Goal: Task Accomplishment & Management: Complete application form

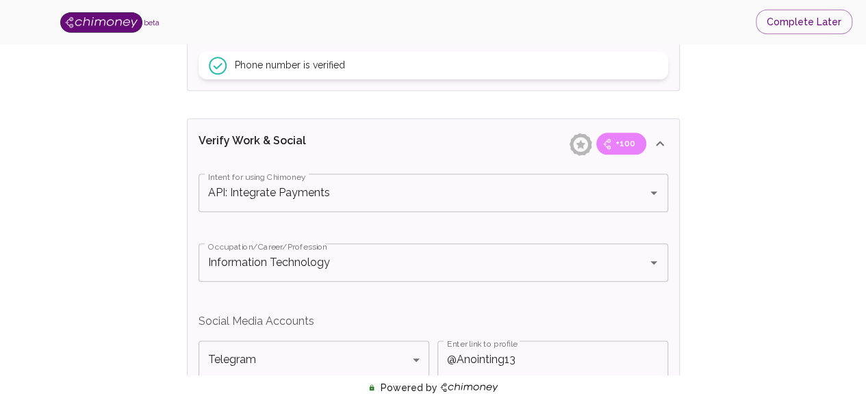
scroll to position [771, 0]
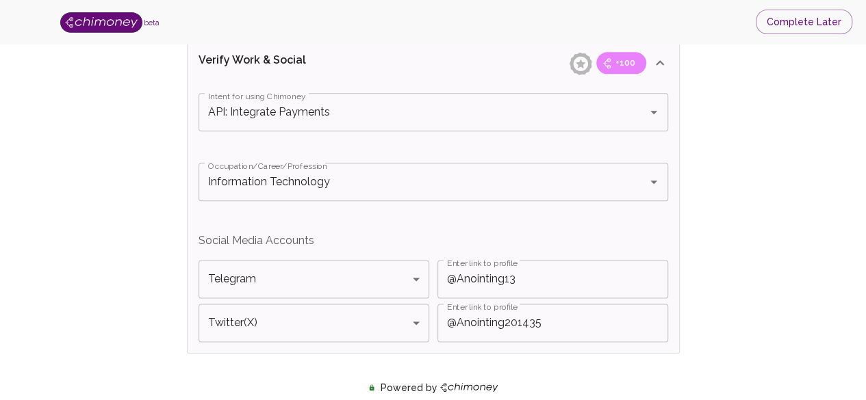
click at [572, 229] on div "Intent for using Chimoney API: Integrate Payments Intent for using Chimoney Occ…" at bounding box center [434, 217] width 470 height 249
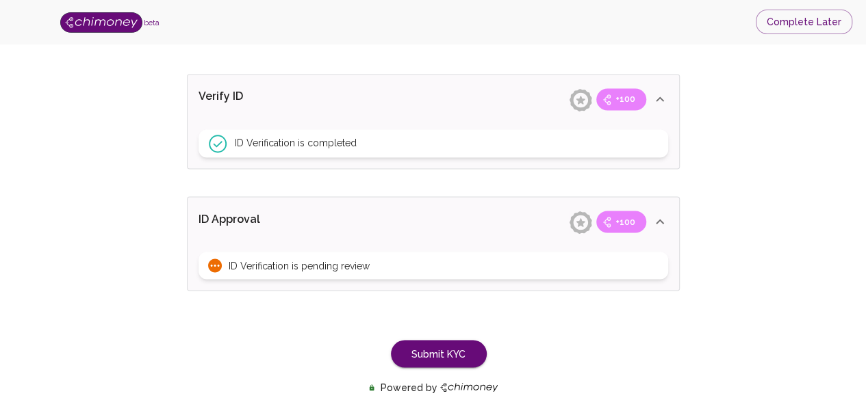
scroll to position [1109, 0]
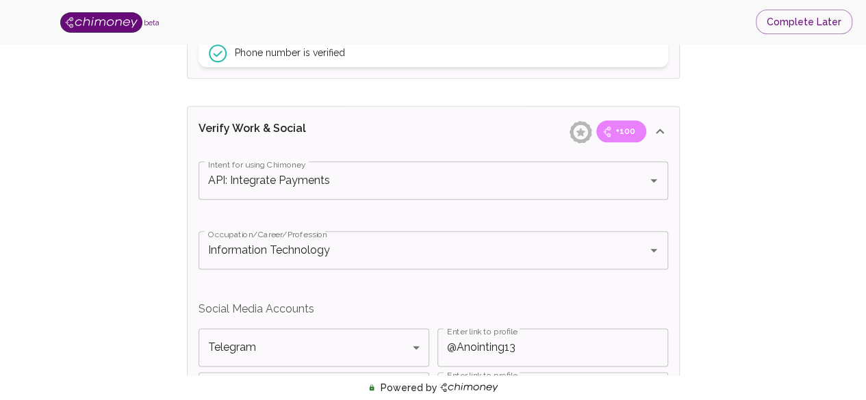
scroll to position [702, 0]
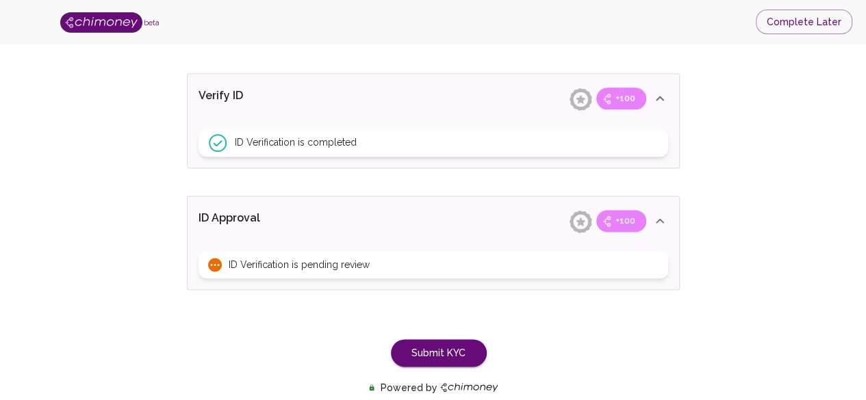
scroll to position [830, 0]
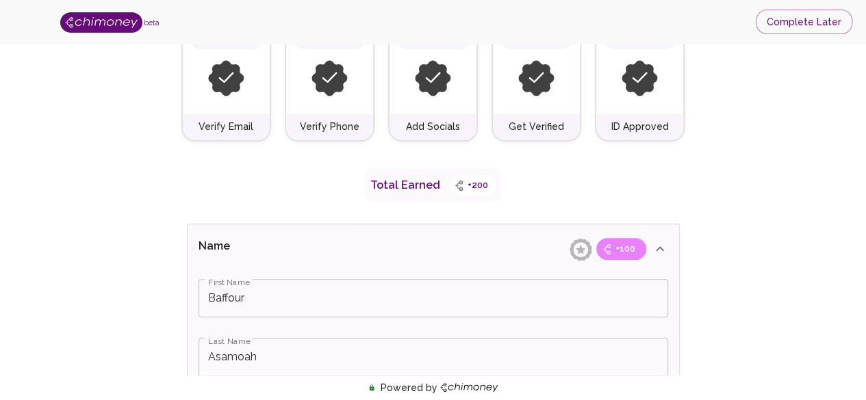
scroll to position [0, 0]
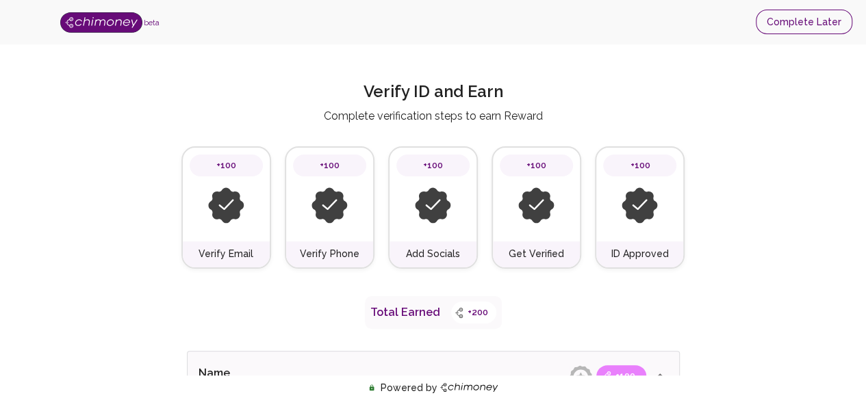
click at [815, 24] on button "Complete Later" at bounding box center [804, 22] width 97 height 25
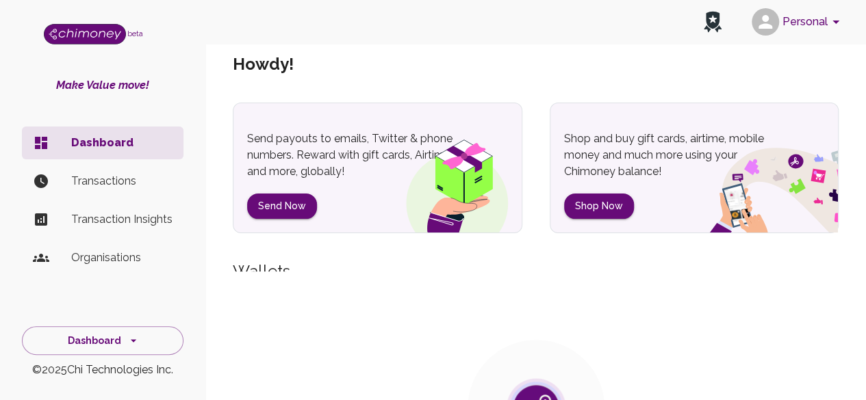
scroll to position [4, 0]
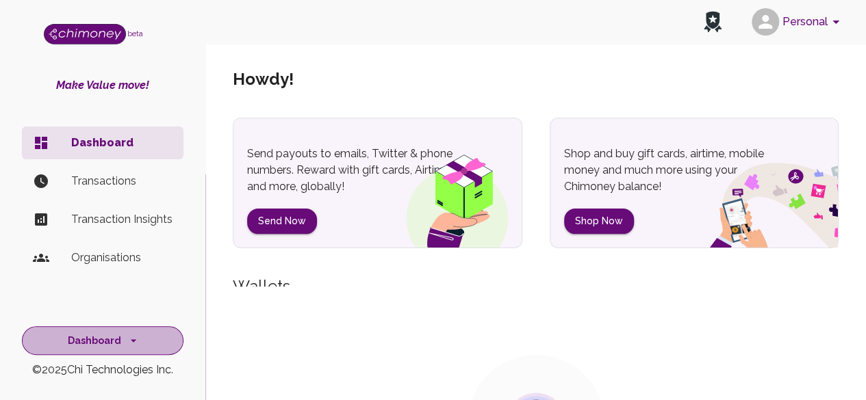
click at [127, 345] on icon "side nav" at bounding box center [134, 341] width 14 height 14
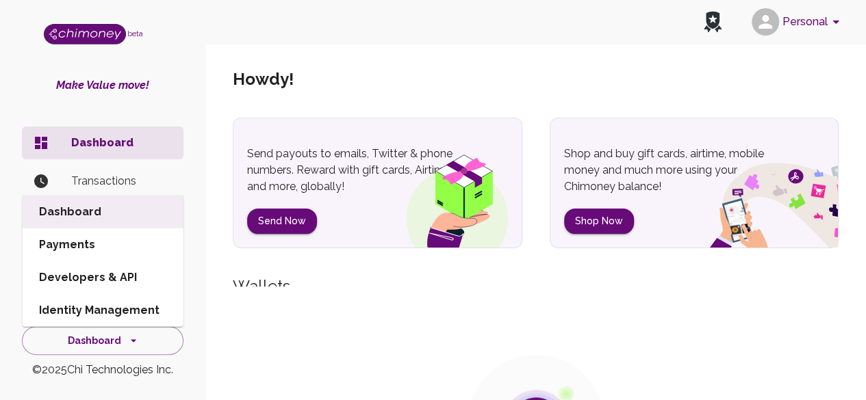
click at [118, 275] on li "Developers & API" at bounding box center [103, 278] width 161 height 33
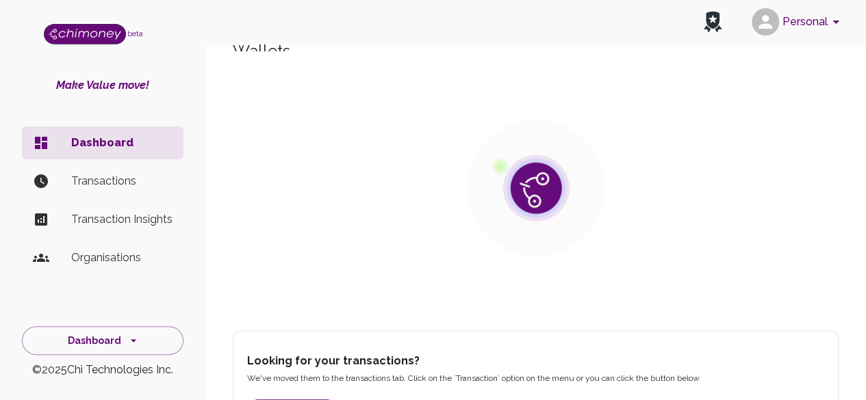
scroll to position [278, 0]
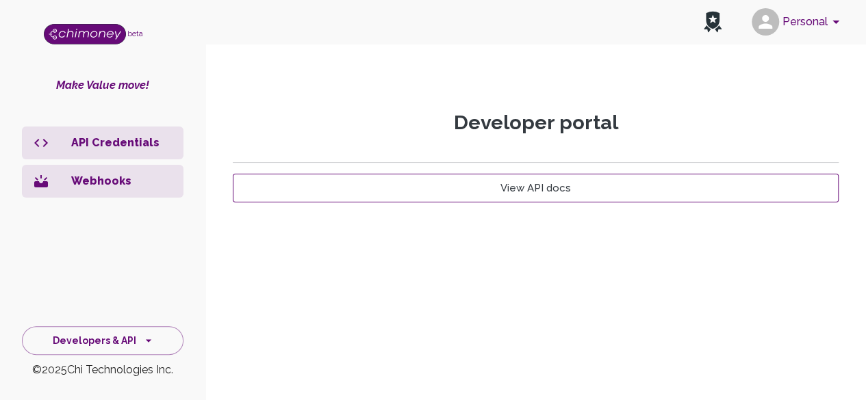
click at [504, 190] on link "View API docs" at bounding box center [536, 188] width 606 height 29
click at [104, 144] on p "API Credentials" at bounding box center [121, 143] width 101 height 16
click at [103, 142] on p "API Credentials" at bounding box center [121, 143] width 101 height 16
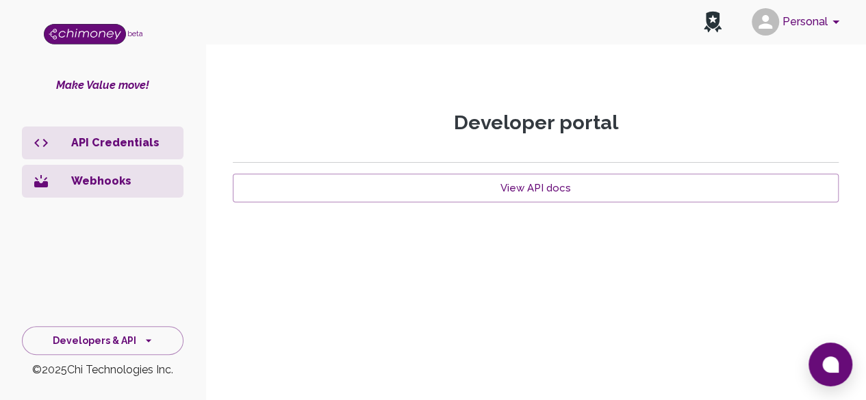
click at [96, 144] on p "API Credentials" at bounding box center [121, 143] width 101 height 16
click at [49, 145] on icon "side nav" at bounding box center [41, 143] width 16 height 16
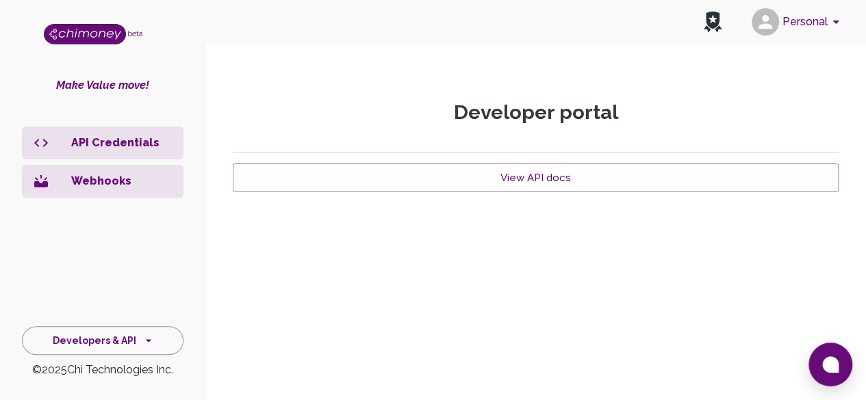
scroll to position [27, 0]
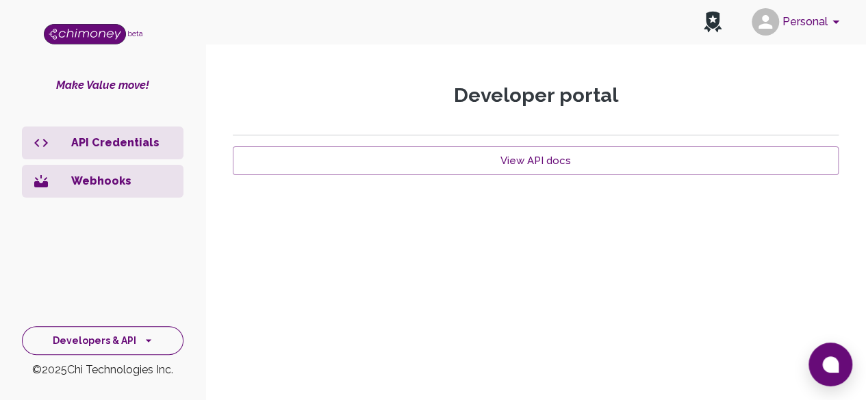
click at [149, 343] on icon "side nav" at bounding box center [149, 341] width 14 height 14
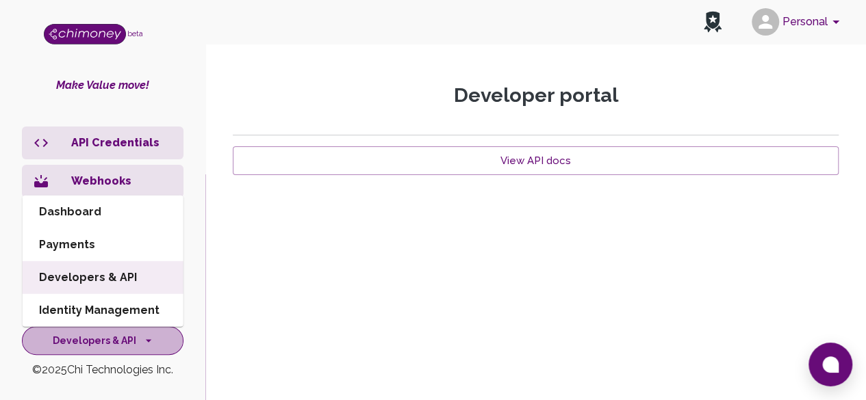
click at [149, 343] on icon "side nav" at bounding box center [149, 341] width 14 height 14
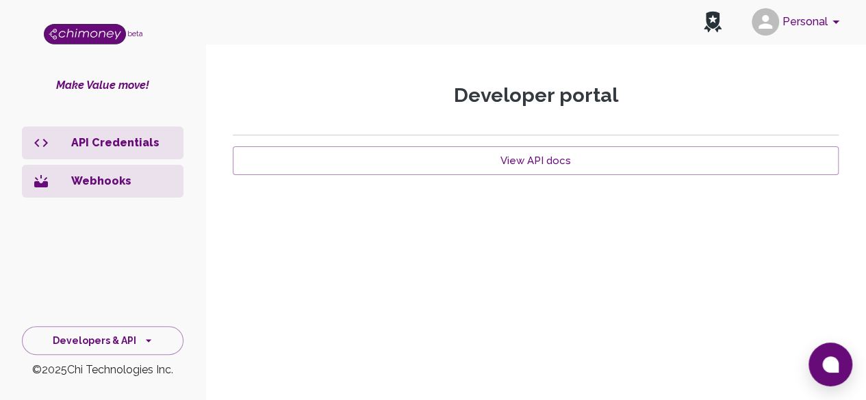
click at [120, 138] on p "API Credentials" at bounding box center [121, 143] width 101 height 16
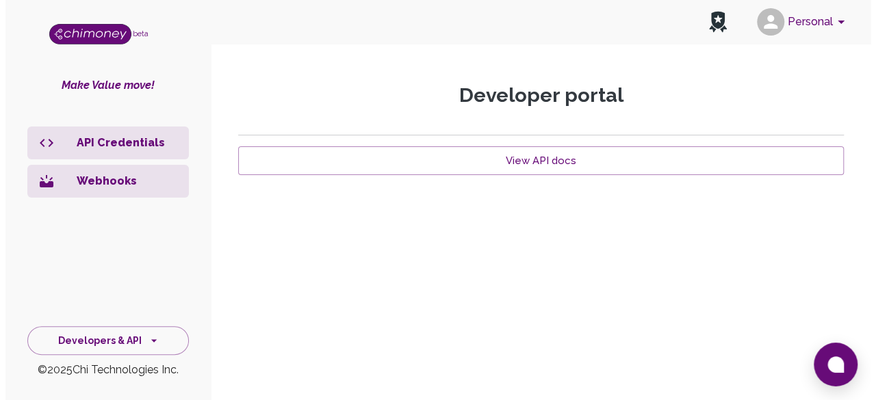
scroll to position [0, 0]
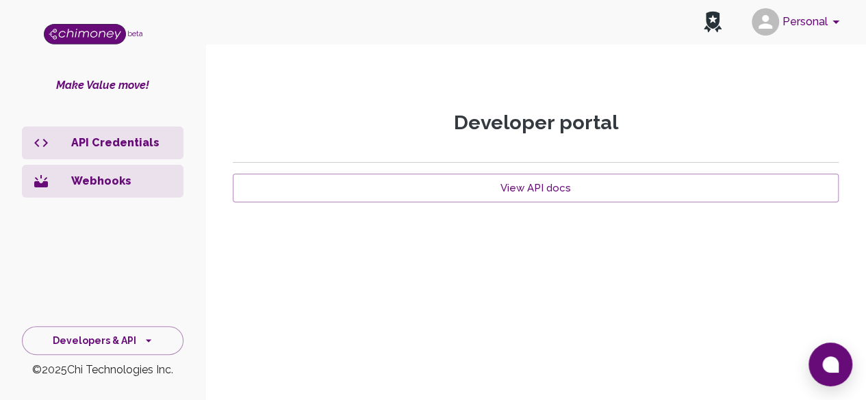
click at [120, 138] on p "API Credentials" at bounding box center [121, 143] width 101 height 16
click at [120, 139] on p "API Credentials" at bounding box center [121, 143] width 101 height 16
click at [119, 139] on p "API Credentials" at bounding box center [121, 143] width 101 height 16
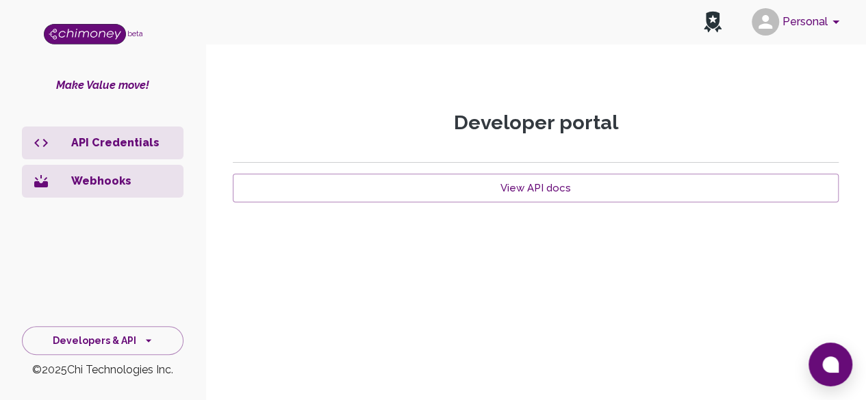
click at [281, 98] on div "Developer portal View API docs" at bounding box center [535, 231] width 639 height 306
click at [149, 75] on div "beta Make Value move! API Credentials Webhooks Developers & API © 2025 Chi Tech…" at bounding box center [102, 200] width 205 height 400
click at [817, 21] on button "Personal" at bounding box center [797, 22] width 103 height 36
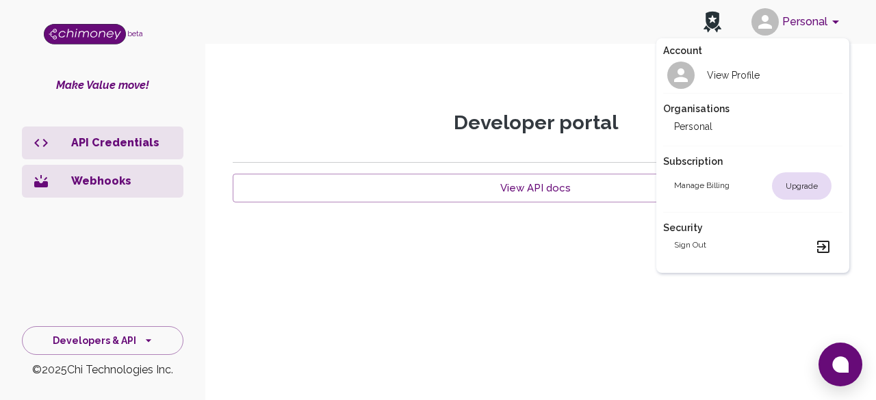
click at [751, 66] on div "View Profile" at bounding box center [717, 75] width 86 height 27
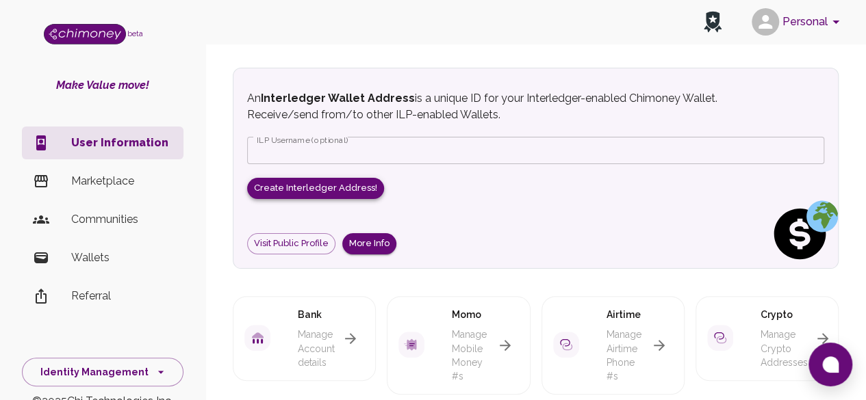
scroll to position [36, 0]
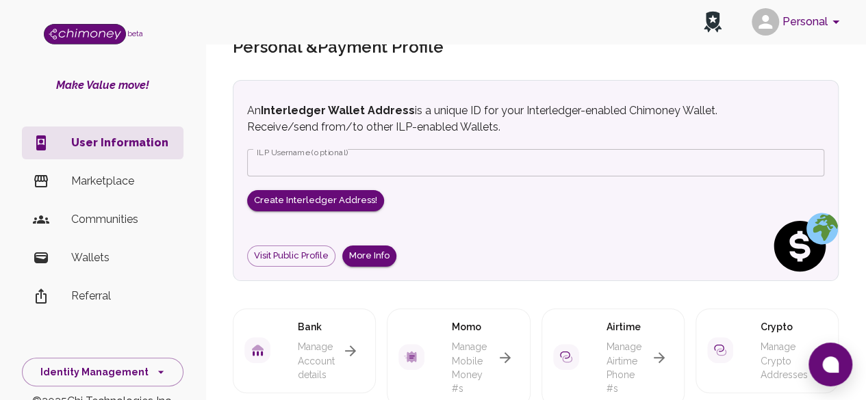
drag, startPoint x: 323, startPoint y: 151, endPoint x: 320, endPoint y: 160, distance: 8.7
click at [323, 151] on label "ILP Username (optional)" at bounding box center [303, 153] width 92 height 12
click at [323, 151] on input "ILP Username (optional)" at bounding box center [535, 162] width 577 height 27
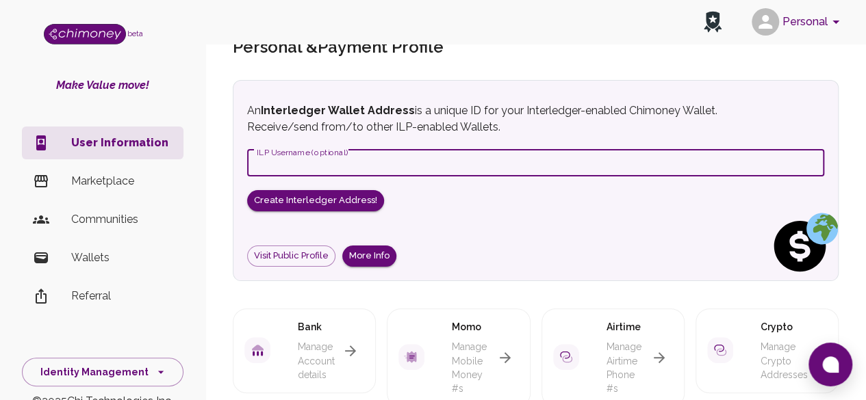
click at [317, 166] on input "ILP Username (optional)" at bounding box center [535, 162] width 577 height 27
type input "anointing"
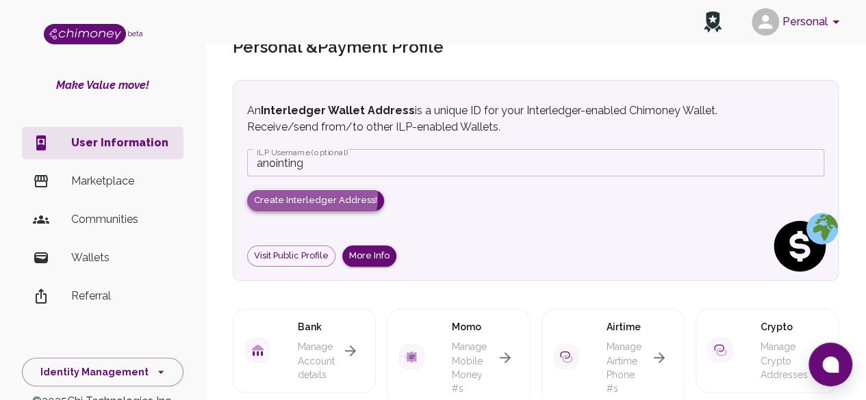
click at [309, 196] on button "Create Interledger Address!" at bounding box center [315, 200] width 137 height 21
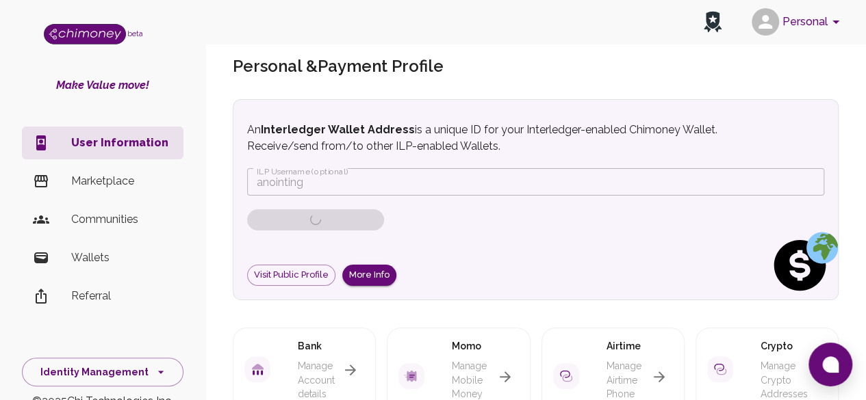
scroll to position [0, 0]
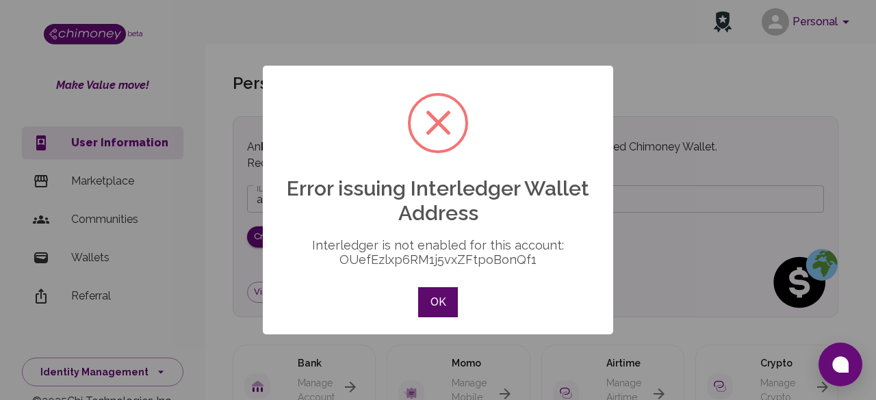
click at [434, 301] on button "OK" at bounding box center [438, 303] width 40 height 30
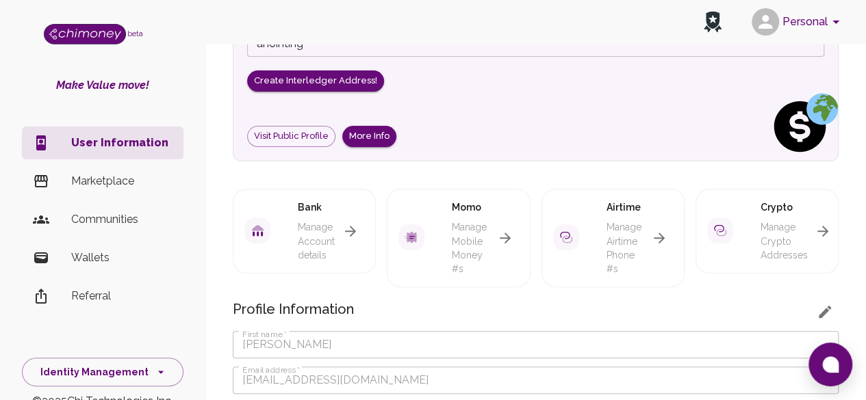
scroll to position [155, 0]
click at [349, 224] on icon "button" at bounding box center [350, 232] width 16 height 16
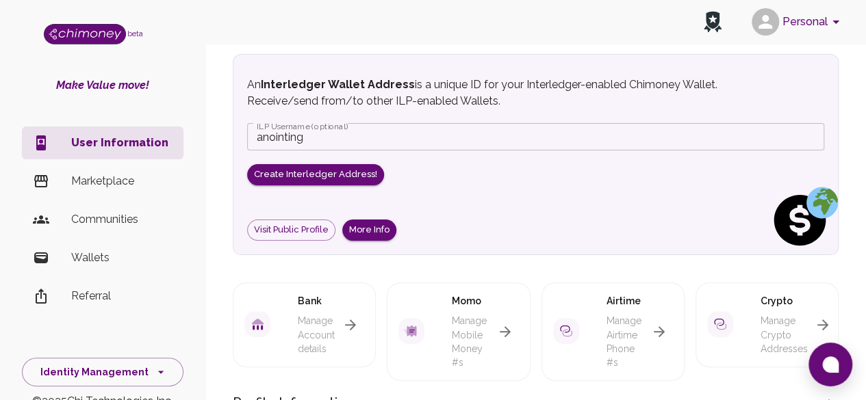
scroll to position [60, 0]
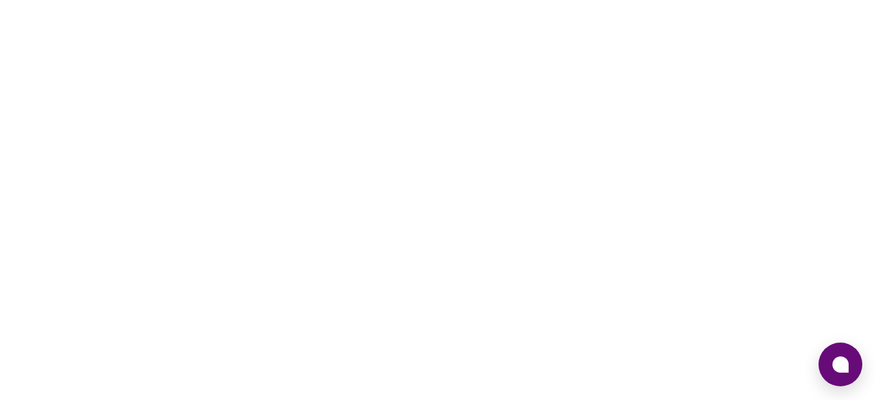
click at [454, 116] on div at bounding box center [438, 200] width 876 height 400
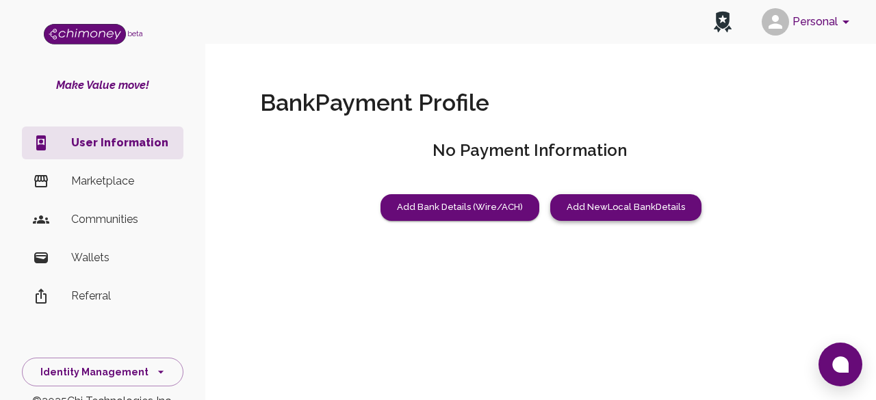
click at [621, 209] on button "Add New Local Bank Details" at bounding box center [625, 207] width 151 height 27
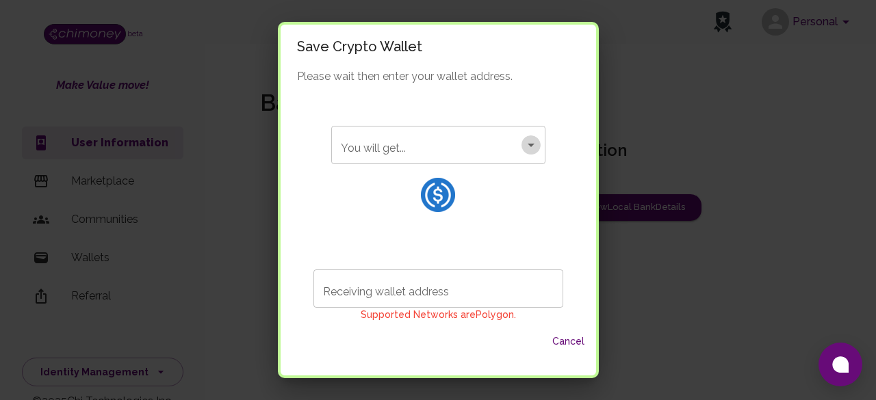
click at [523, 151] on icon "Open" at bounding box center [531, 145] width 16 height 16
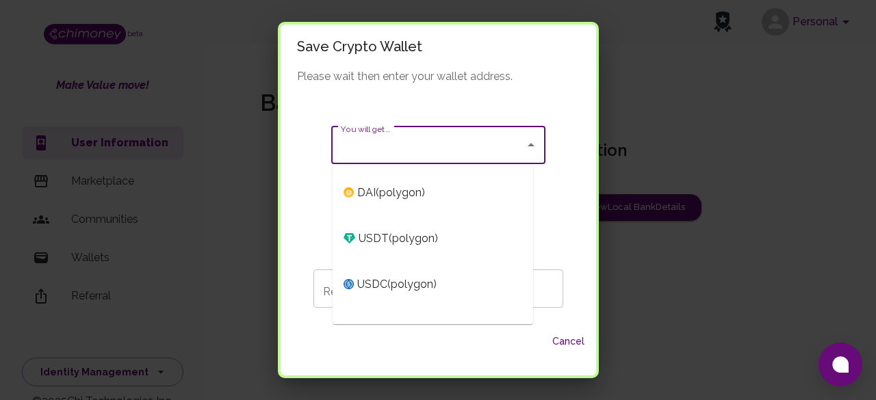
click at [409, 231] on span "USDT ( polygon )" at bounding box center [398, 239] width 79 height 16
type input "USDT (polygon)"
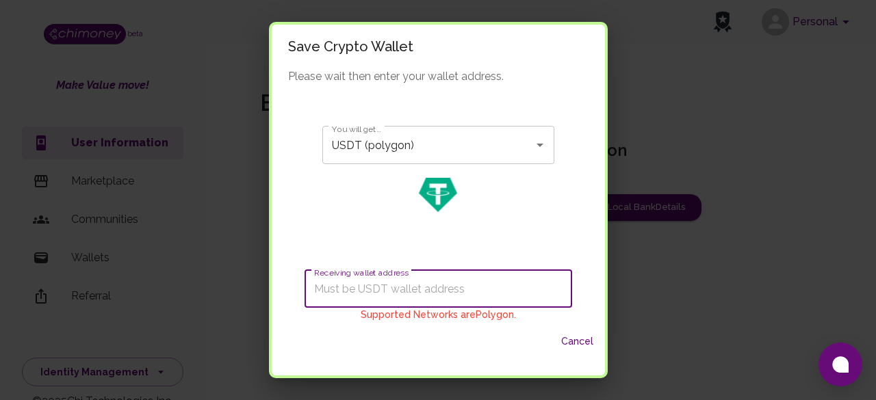
click at [404, 289] on input "Receiving wallet address" at bounding box center [439, 289] width 268 height 38
click at [400, 224] on div "You will get... USDT (polygon) You will get..." at bounding box center [438, 171] width 254 height 144
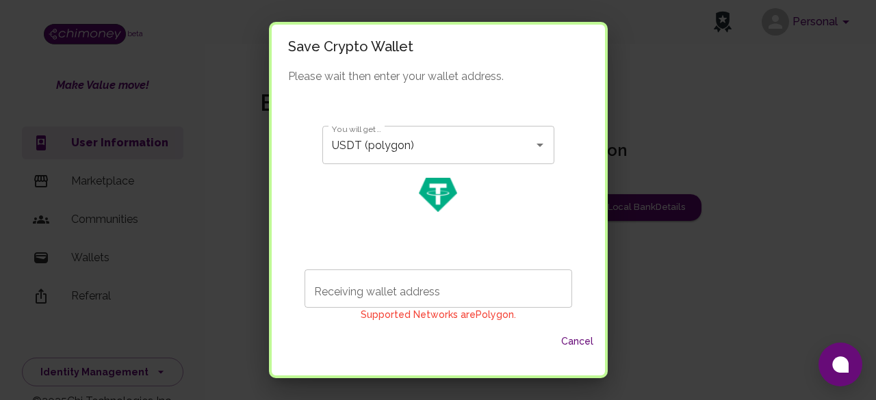
click at [398, 287] on input "Receiving wallet address" at bounding box center [439, 289] width 268 height 38
click at [400, 249] on div "You will get... USDT (polygon) You will get..." at bounding box center [438, 174] width 254 height 164
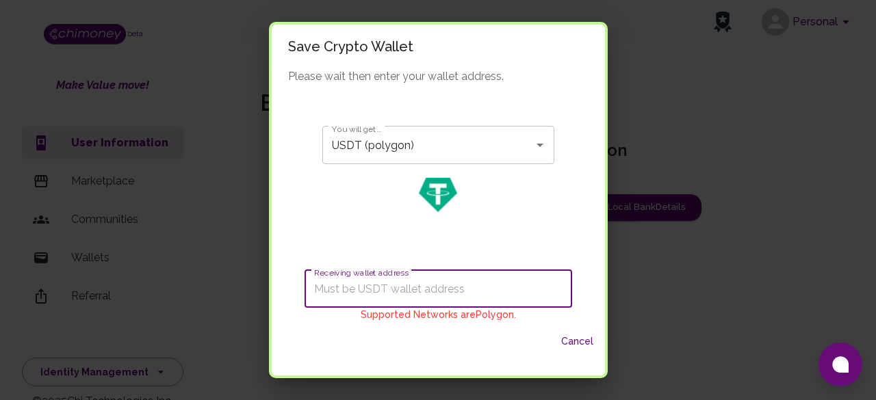
click at [409, 291] on input "Receiving wallet address" at bounding box center [439, 289] width 268 height 38
click at [581, 335] on button "Cancel" at bounding box center [578, 341] width 44 height 25
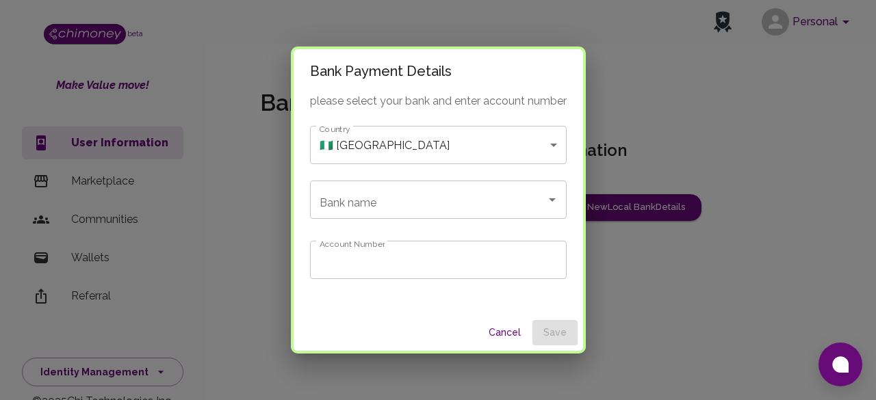
click at [489, 139] on body "Personal beta Make Value move! User Information Marketplace Communities Wallets…" at bounding box center [438, 200] width 876 height 400
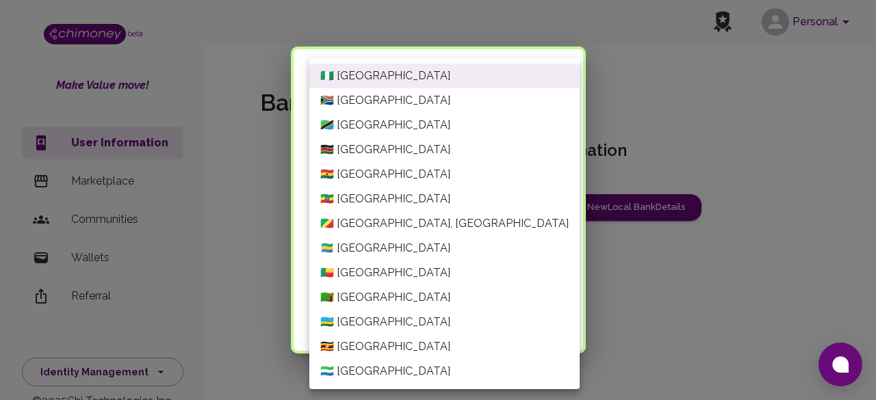
click at [351, 173] on li "🇬🇭 Ghana" at bounding box center [444, 174] width 270 height 25
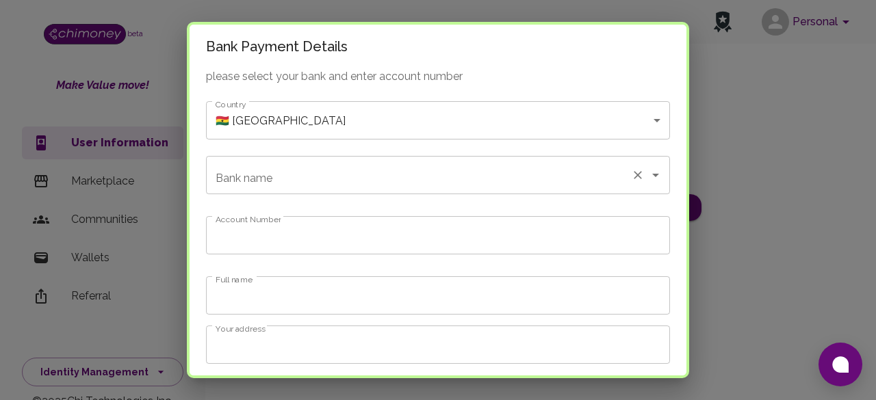
click at [397, 184] on input "Bank name" at bounding box center [418, 175] width 413 height 26
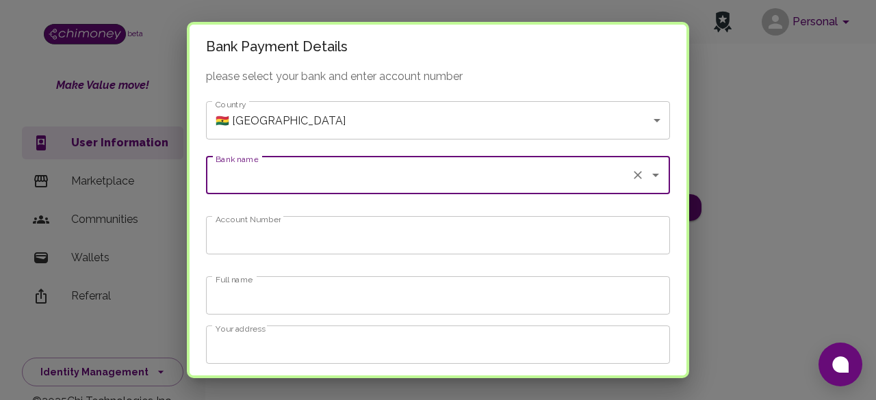
click at [290, 178] on input "Bank name" at bounding box center [418, 175] width 413 height 26
type input "c"
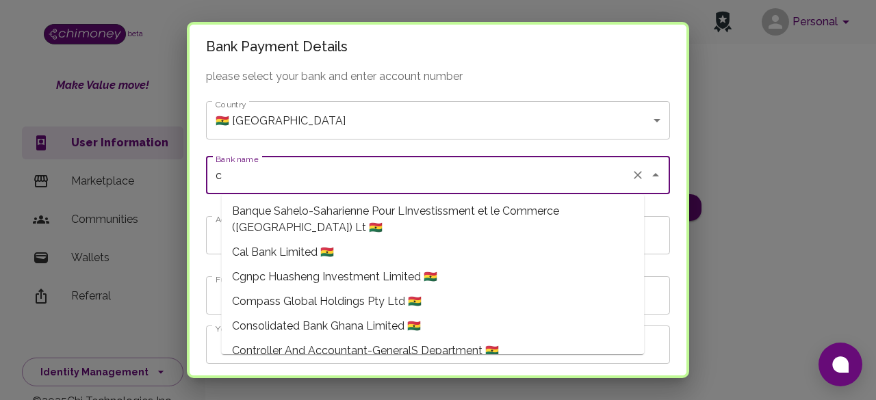
scroll to position [122, 0]
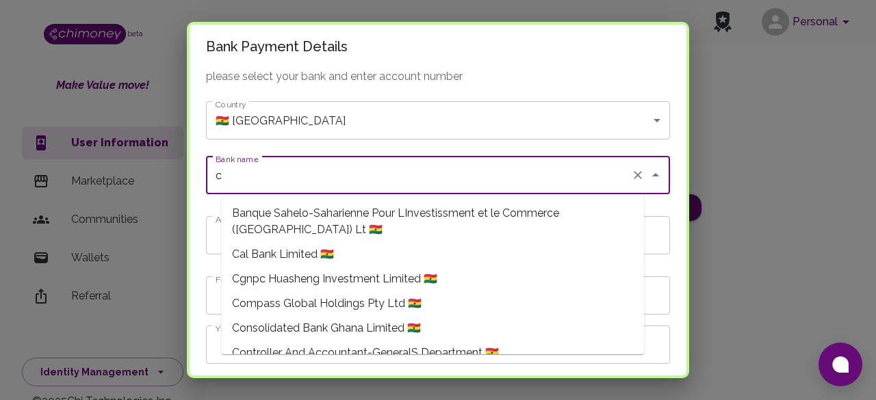
click at [328, 327] on span "Consolidated Bank Ghana Limited 🇬🇭" at bounding box center [326, 328] width 189 height 16
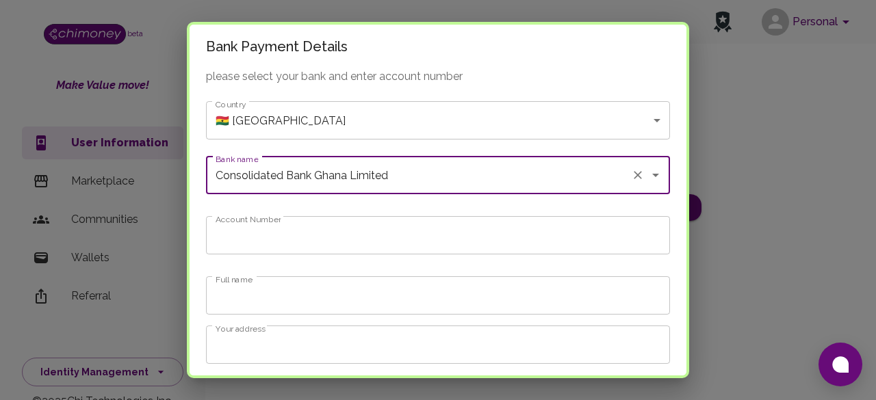
type input "Consolidated Bank Ghana Limited"
click at [308, 236] on input "Account Number" at bounding box center [438, 235] width 464 height 38
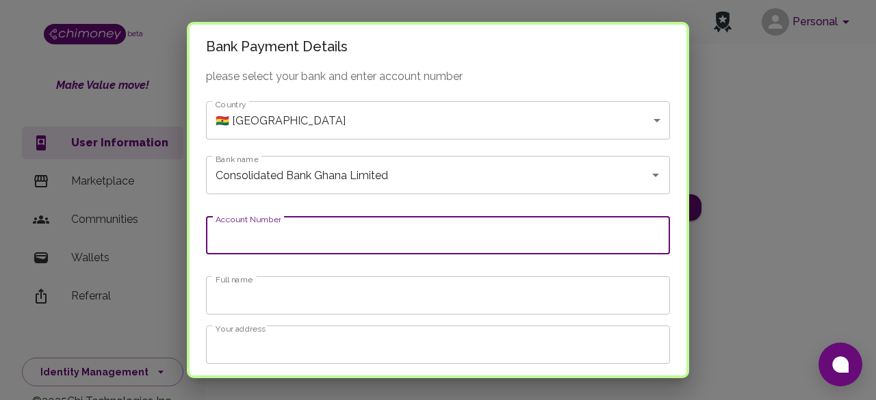
type input "2312882640001"
click at [324, 261] on div "please select your bank and enter account number Country 🇬🇭 Ghana Ghana Country…" at bounding box center [438, 228] width 497 height 320
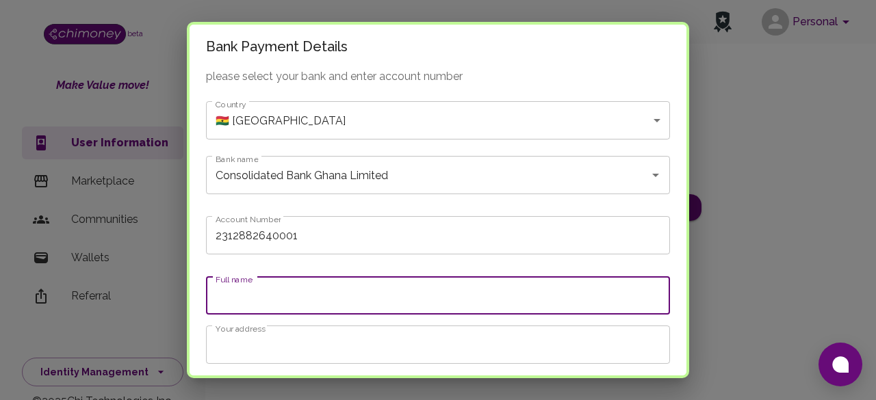
click at [332, 289] on input "Full name" at bounding box center [438, 296] width 464 height 38
type input "Baffour Asamoah"
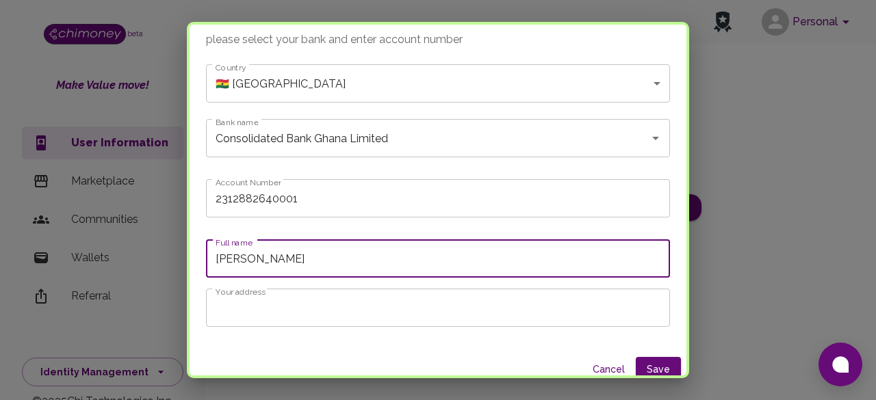
scroll to position [49, 0]
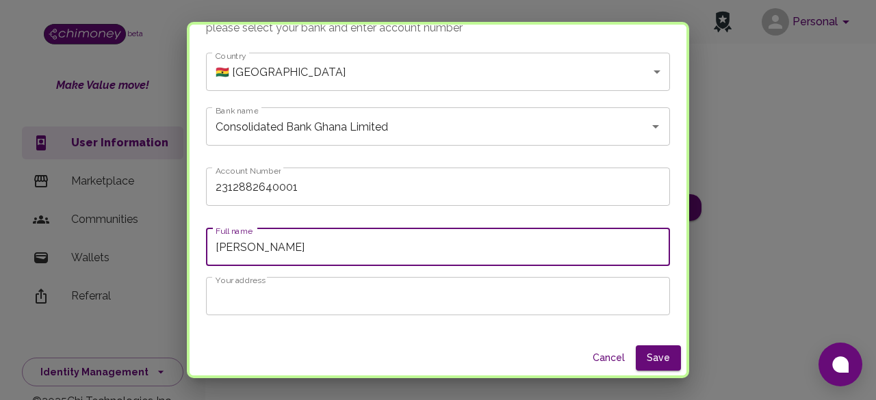
click at [327, 297] on input "Your address" at bounding box center [438, 296] width 464 height 38
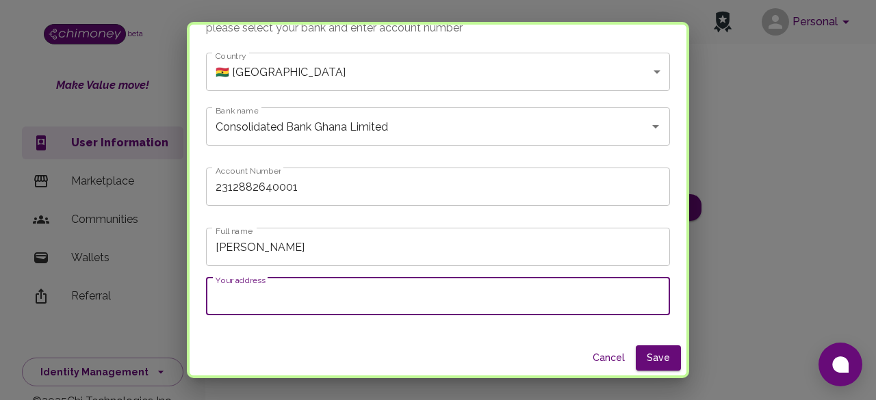
click at [478, 154] on div "please select your bank and enter account number Country 🇬🇭 Ghana Ghana Country…" at bounding box center [438, 180] width 497 height 320
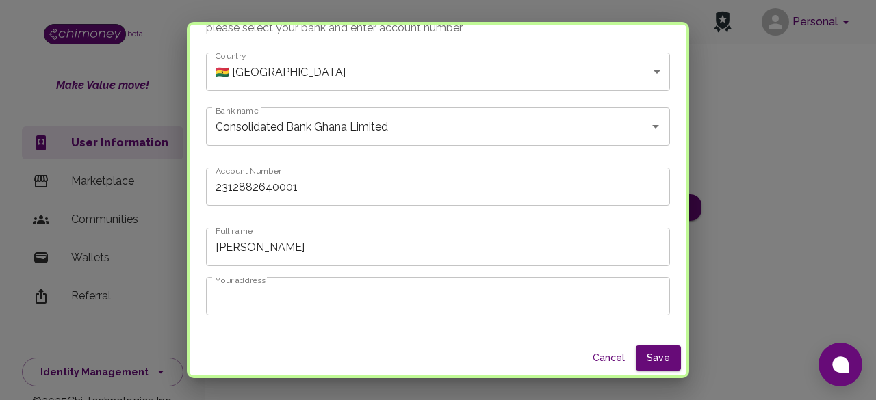
click at [650, 397] on div "Bank Payment Details please select your bank and enter account number Country 🇬…" at bounding box center [438, 200] width 876 height 400
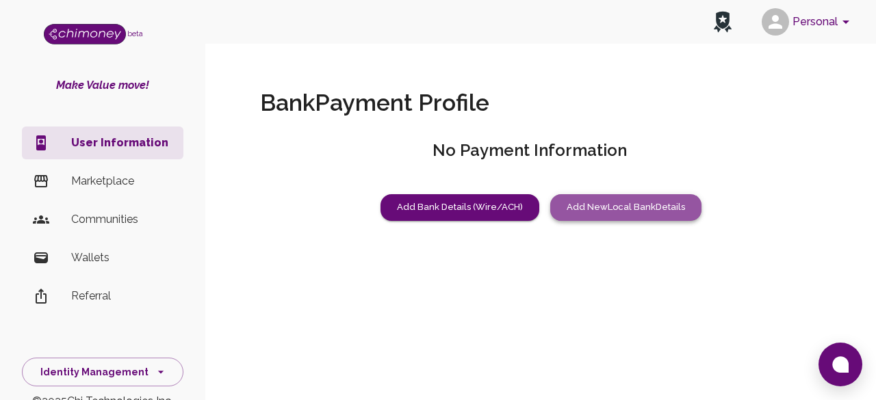
click at [636, 207] on button "Add New Local Bank Details" at bounding box center [625, 207] width 151 height 27
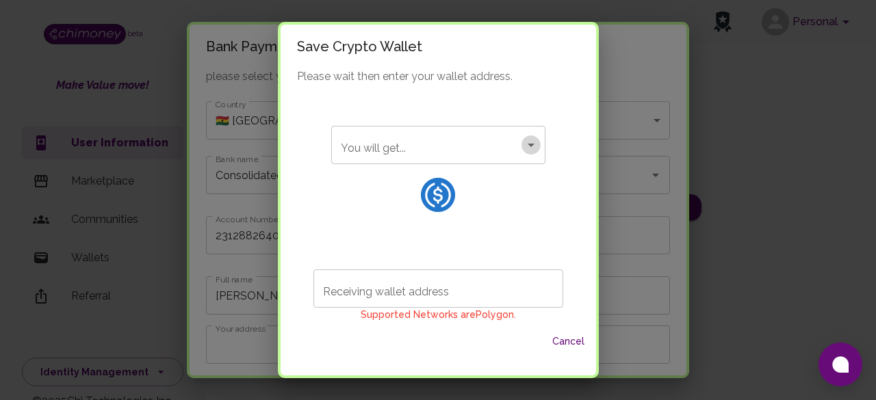
click at [528, 144] on icon "Open" at bounding box center [531, 145] width 7 height 3
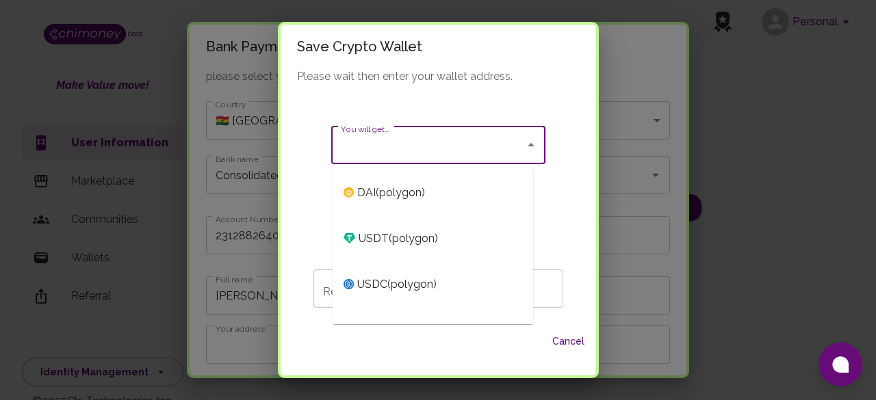
click at [411, 244] on span "USDT ( polygon )" at bounding box center [398, 239] width 79 height 16
type input "USDT (polygon)"
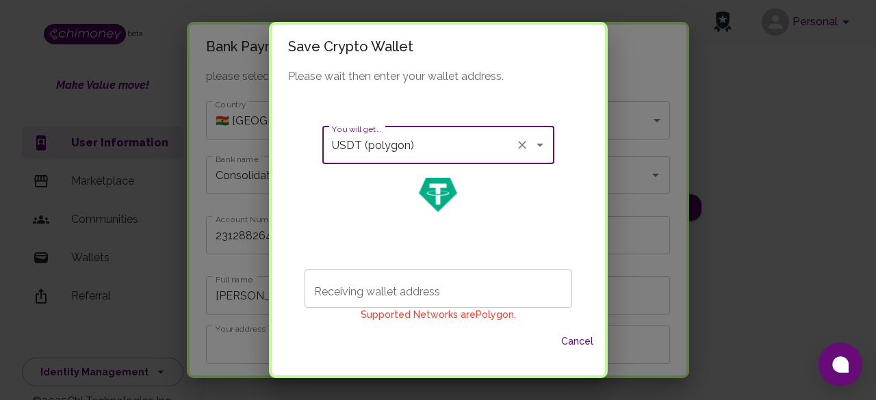
click at [581, 342] on button "Cancel" at bounding box center [578, 341] width 44 height 25
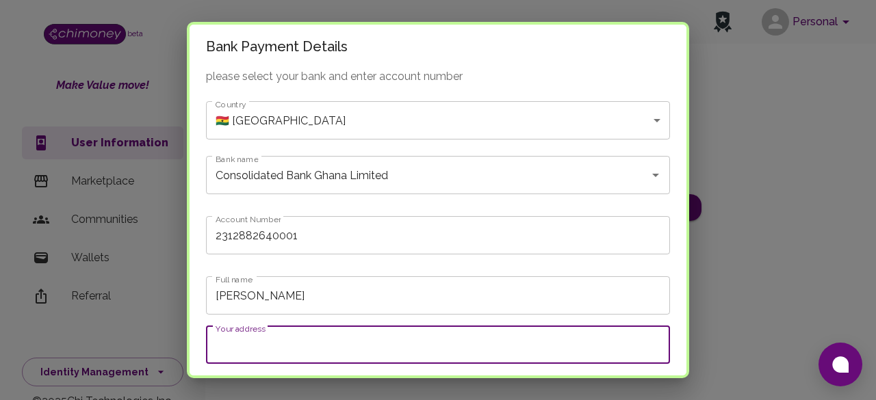
click at [377, 347] on input "Your address" at bounding box center [438, 345] width 464 height 38
type input "AG-0087-2058"
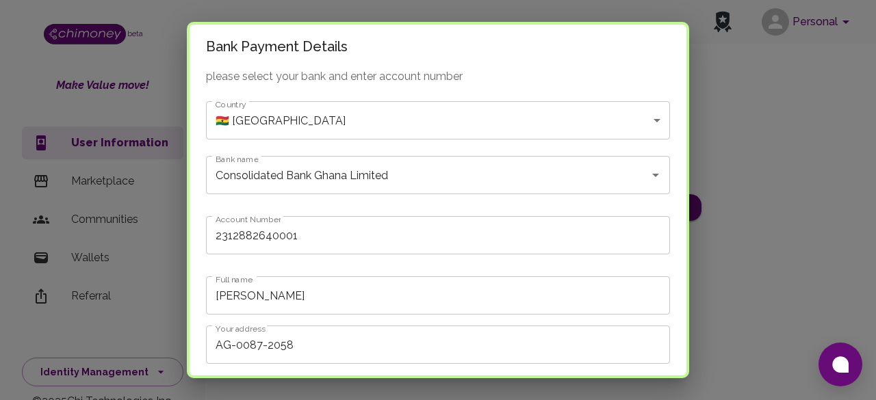
click at [578, 364] on input "AG-0087-2058" at bounding box center [438, 345] width 464 height 38
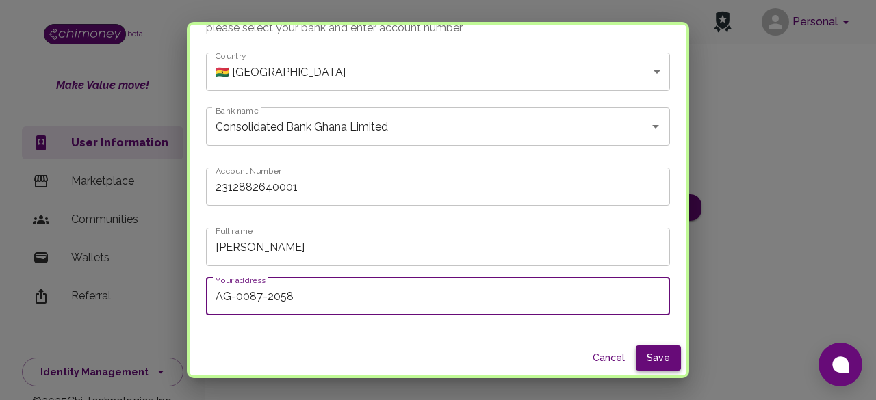
click at [636, 360] on button "Save" at bounding box center [658, 358] width 45 height 25
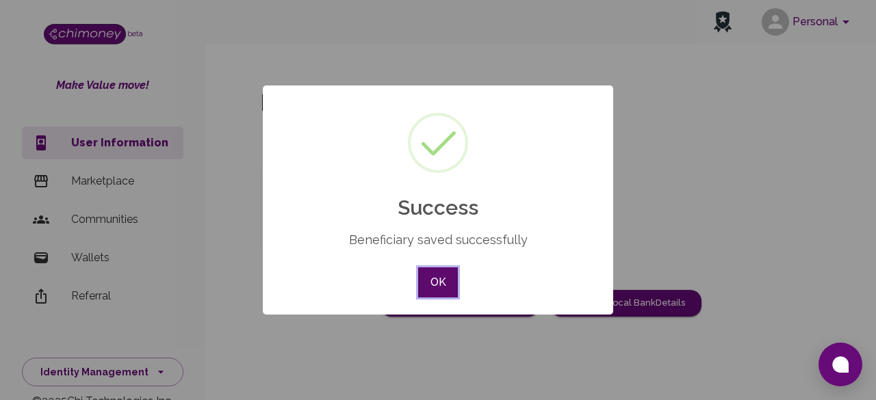
click at [435, 283] on button "OK" at bounding box center [438, 283] width 40 height 30
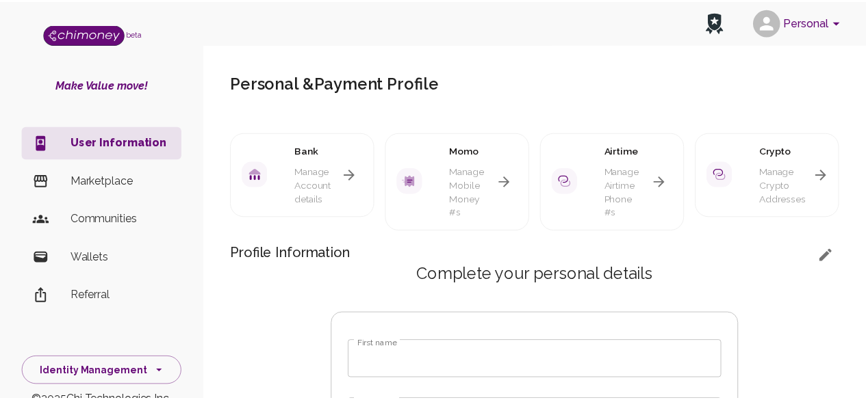
scroll to position [60, 0]
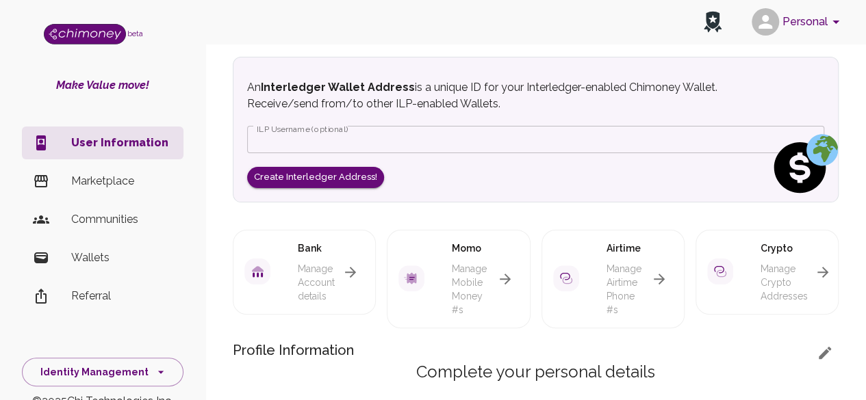
click at [505, 275] on icon "button" at bounding box center [505, 279] width 16 height 16
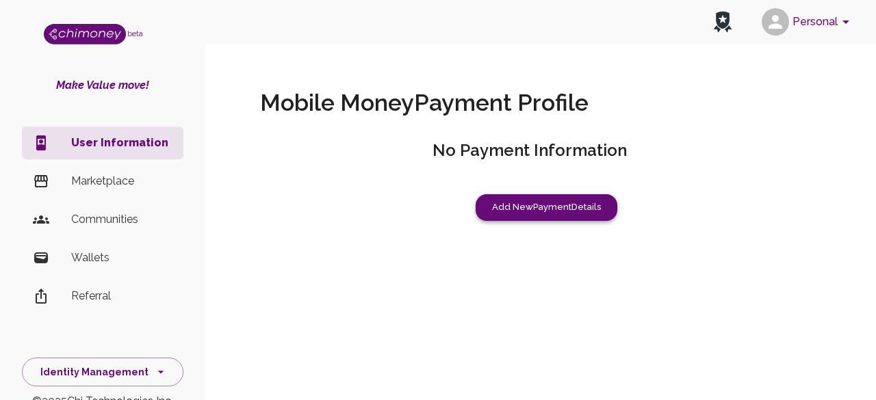
click at [527, 210] on button "Add New Payment Details" at bounding box center [547, 207] width 142 height 27
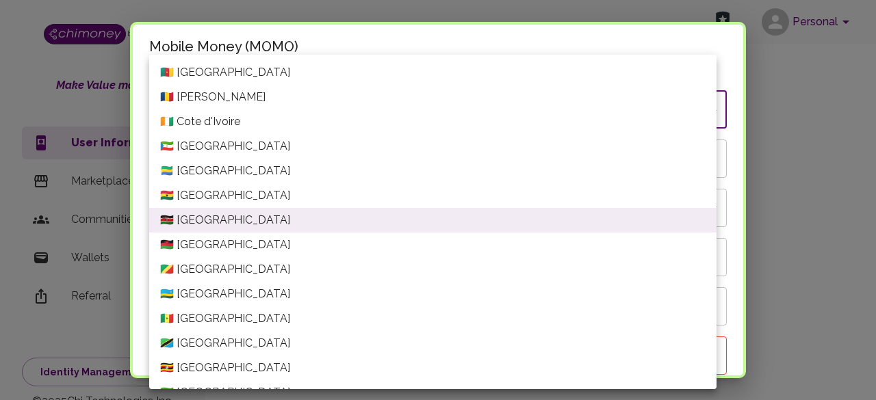
click at [437, 113] on body "Personal beta Make Value move! User Information Marketplace Communities Wallets…" at bounding box center [438, 200] width 876 height 400
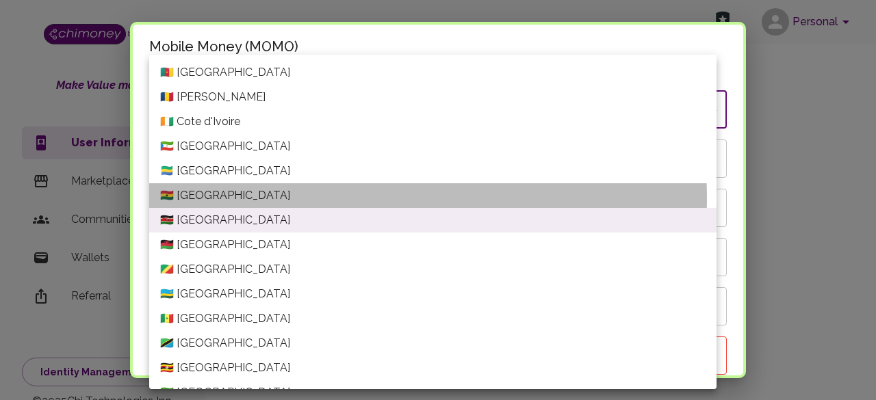
click at [322, 199] on li "🇬🇭 Ghana" at bounding box center [433, 195] width 568 height 25
type input "[GEOGRAPHIC_DATA]"
type input "Ghana---VODAFONE"
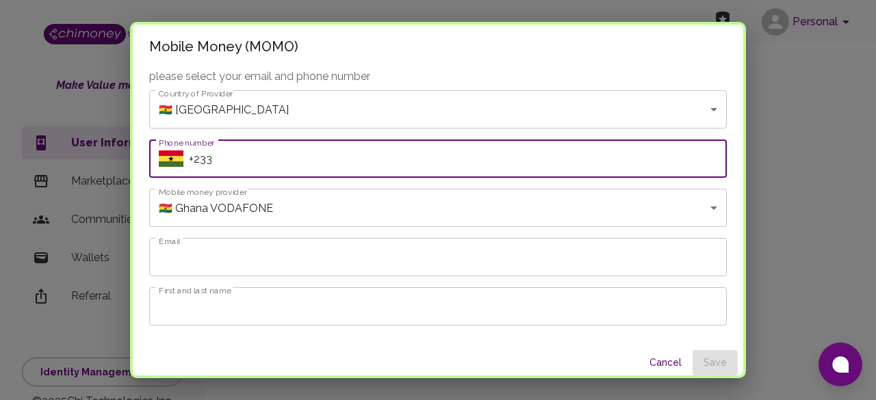
click at [352, 155] on input "+233" at bounding box center [458, 159] width 538 height 38
type input "+233536264596"
click at [422, 215] on body "Personal beta Make Value move! User Information Marketplace Communities Wallets…" at bounding box center [438, 200] width 876 height 400
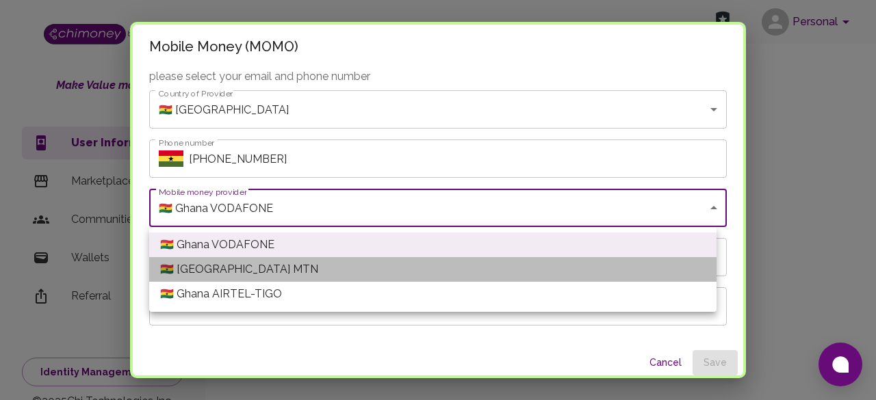
click at [318, 269] on li "🇬🇭 Ghana MTN" at bounding box center [433, 269] width 568 height 25
type input "Ghana---MTN"
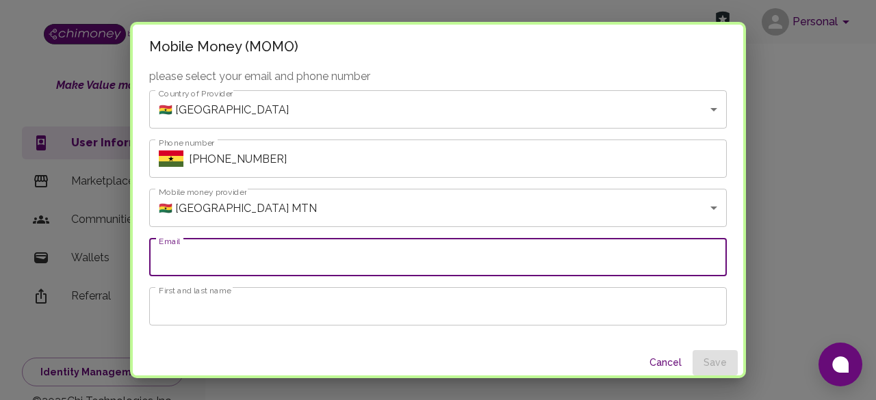
click at [318, 266] on input "Email" at bounding box center [438, 257] width 578 height 38
type input "[EMAIL_ADDRESS][DOMAIN_NAME]"
type input "[PERSON_NAME]"
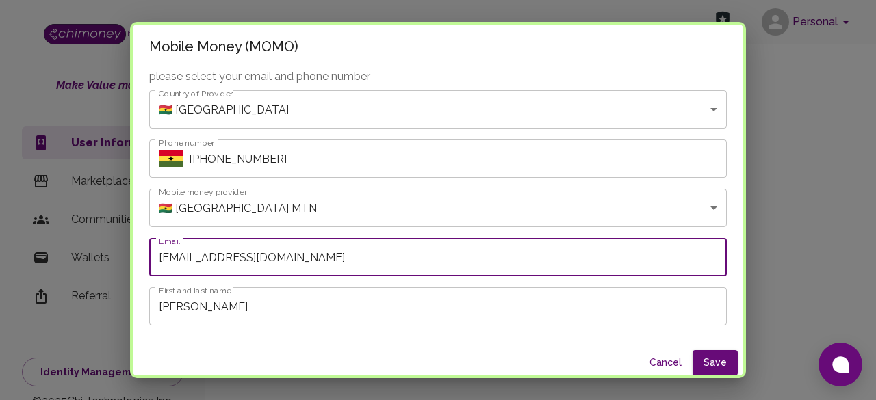
scroll to position [21, 0]
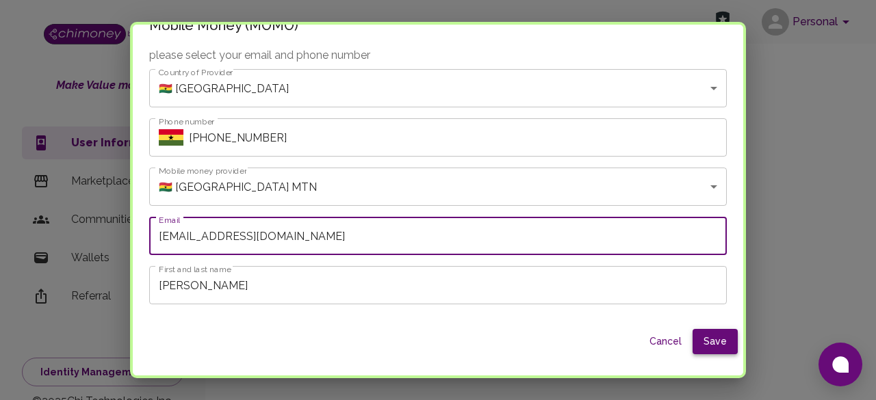
click at [704, 342] on button "Save" at bounding box center [715, 341] width 45 height 25
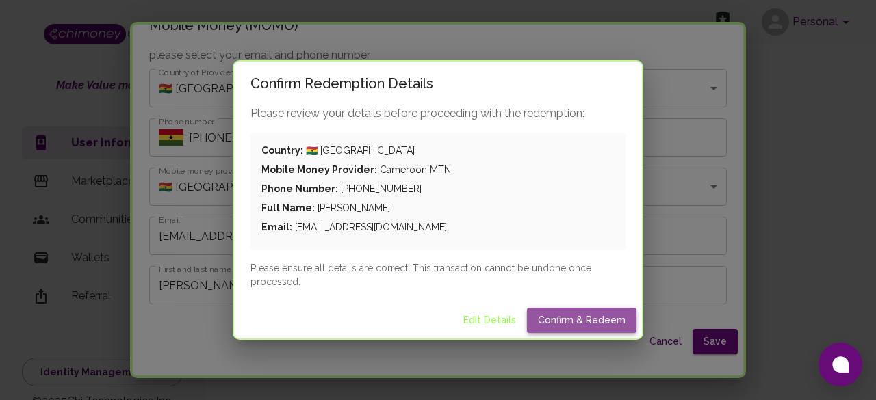
click at [585, 318] on button "Confirm & Redeem" at bounding box center [582, 320] width 110 height 25
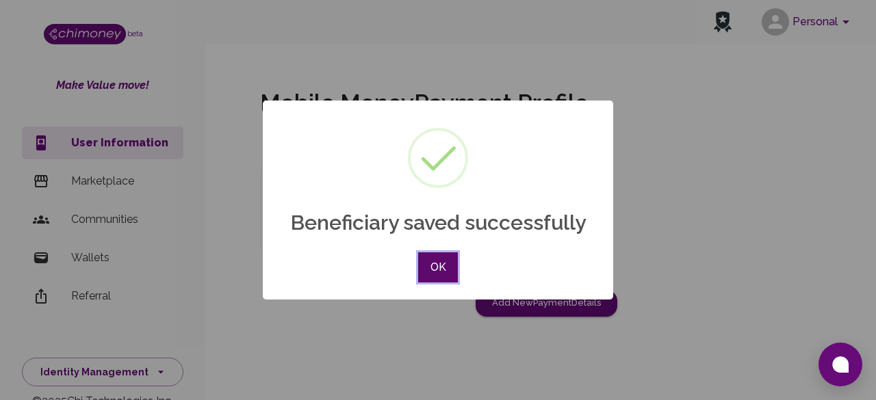
click at [441, 266] on button "OK" at bounding box center [438, 268] width 40 height 30
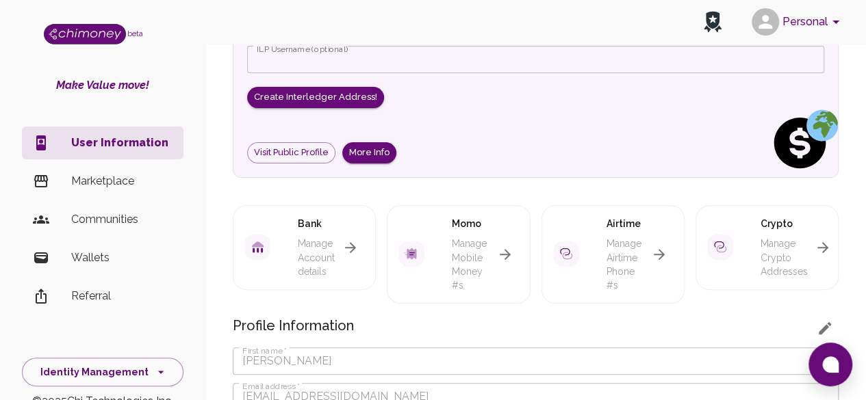
scroll to position [142, 0]
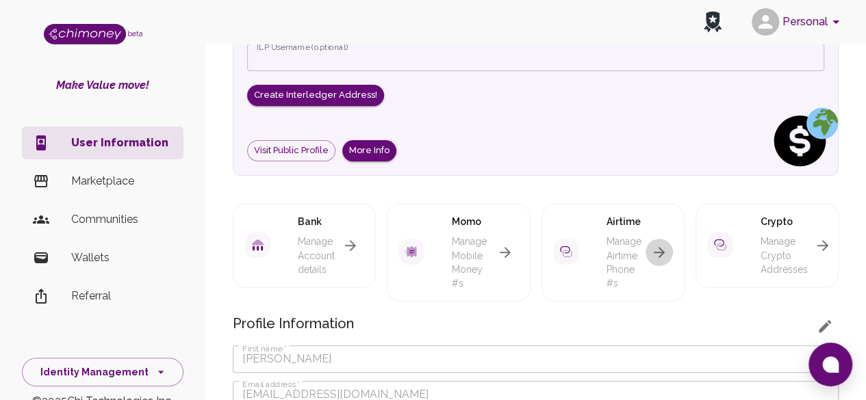
click at [657, 249] on icon "button" at bounding box center [659, 252] width 16 height 16
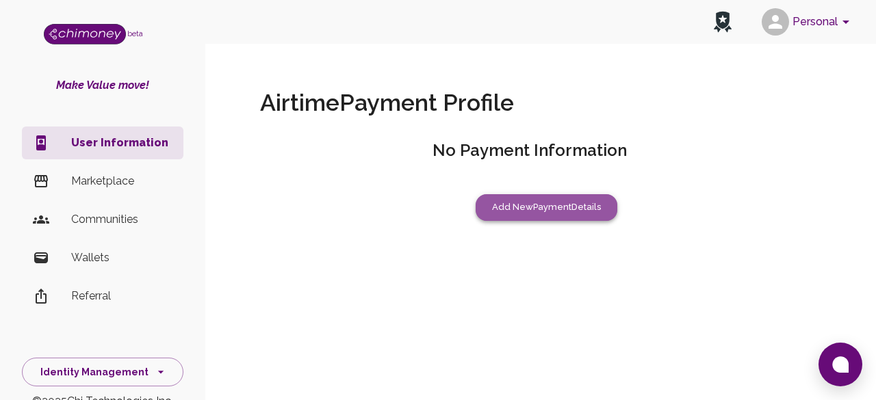
click at [563, 209] on button "Add New Payment Details" at bounding box center [547, 207] width 142 height 27
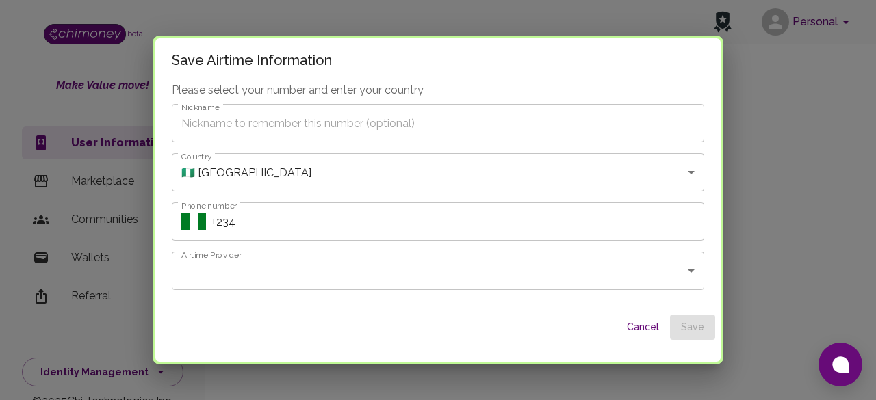
click at [460, 167] on body "Personal beta Make Value move! User Information Marketplace Communities Wallets…" at bounding box center [438, 200] width 876 height 400
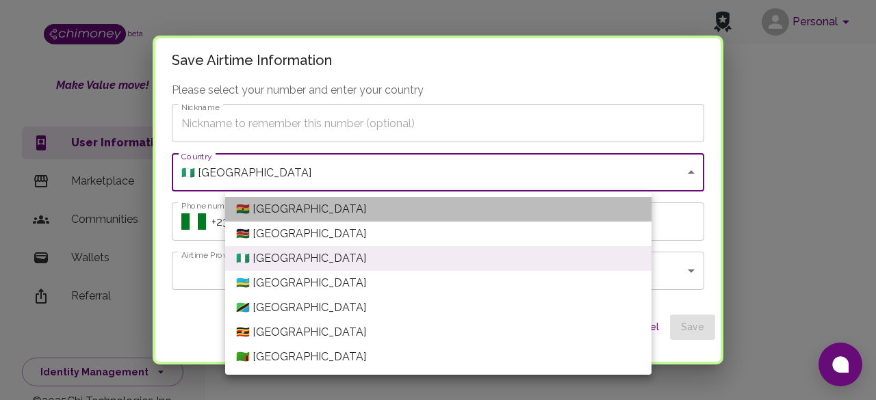
click at [322, 207] on li "🇬🇭 Ghana" at bounding box center [438, 209] width 427 height 25
type input "[GEOGRAPHIC_DATA]"
type input "+233"
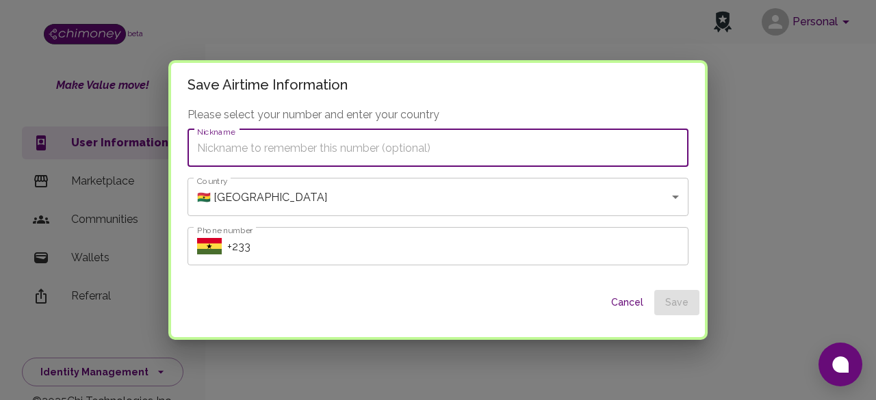
click at [413, 151] on input "Nickname" at bounding box center [438, 148] width 501 height 38
type input "Baffour"
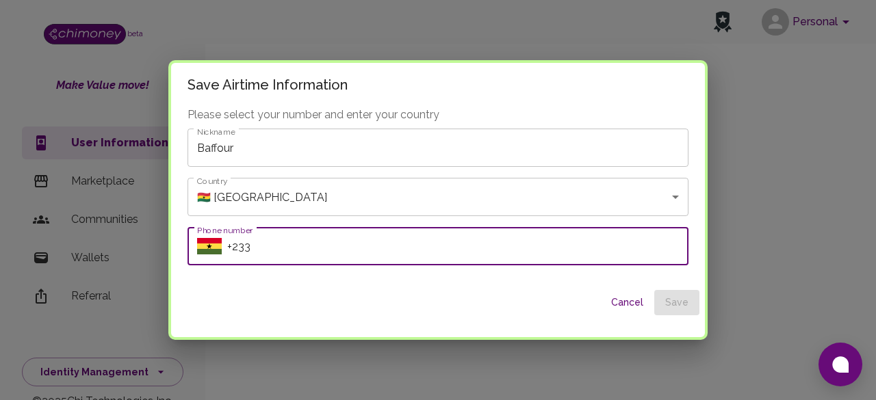
click at [377, 241] on input "Phone number" at bounding box center [457, 246] width 461 height 38
type input "+233536264596"
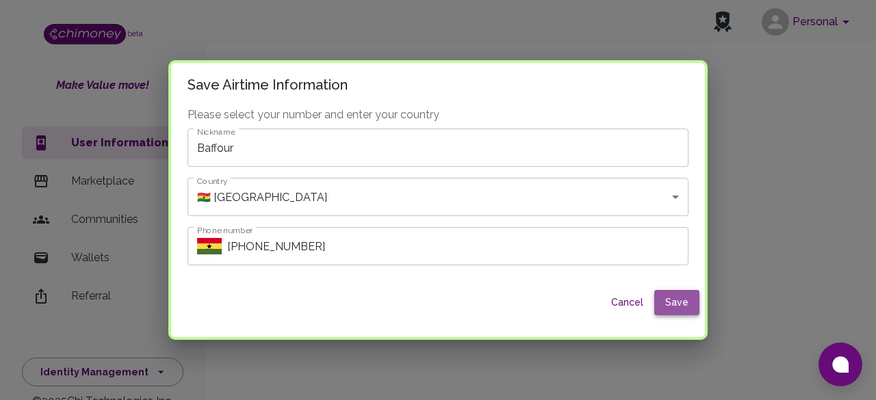
click at [654, 304] on button "Save" at bounding box center [676, 302] width 45 height 25
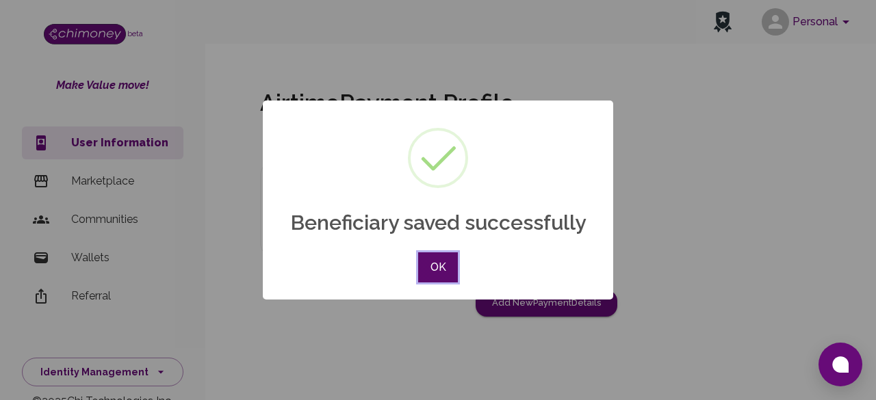
click at [442, 266] on button "OK" at bounding box center [438, 268] width 40 height 30
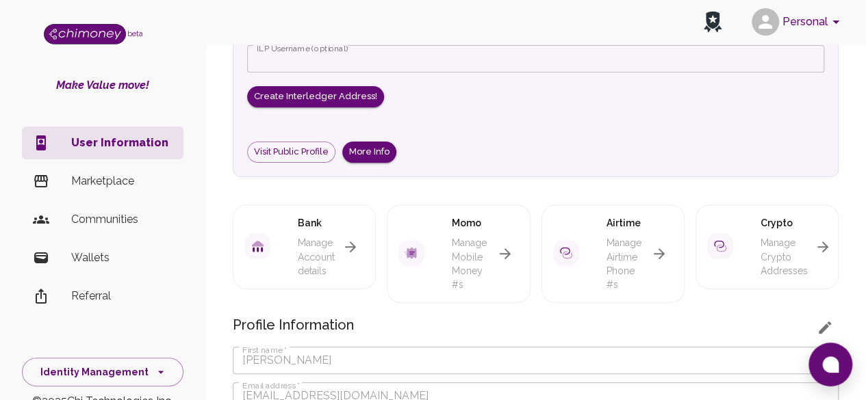
scroll to position [142, 0]
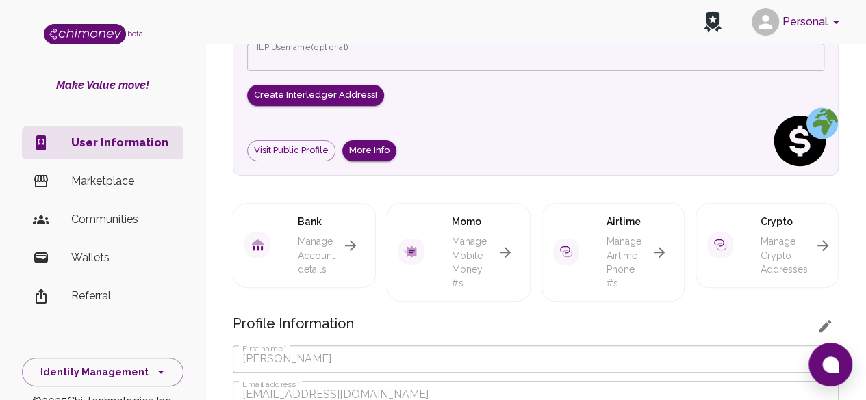
click at [826, 242] on icon "button" at bounding box center [823, 246] width 16 height 16
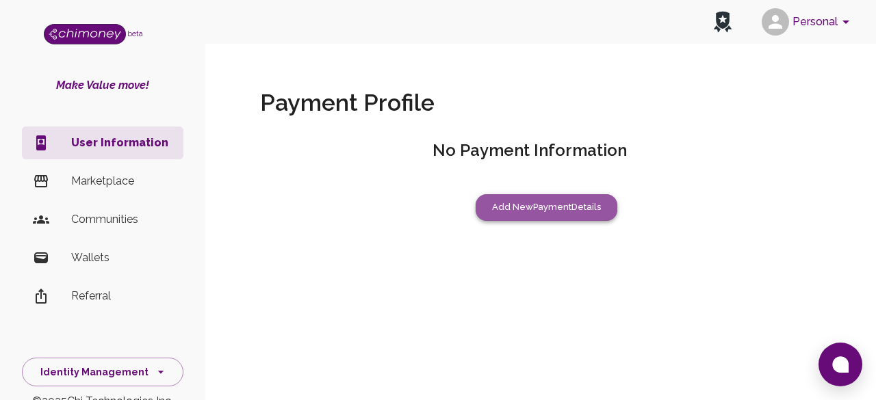
click at [562, 205] on button "Add New Payment Details" at bounding box center [547, 207] width 142 height 27
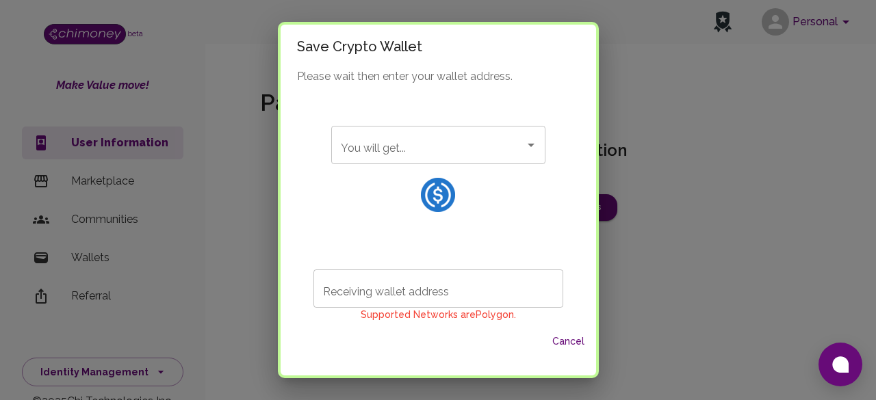
click at [463, 155] on input "You will get..." at bounding box center [428, 145] width 181 height 26
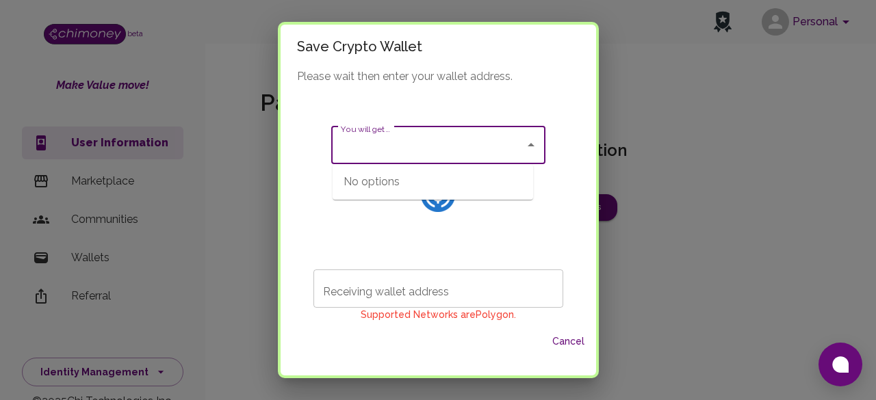
click at [487, 238] on div "You will get... You will get..." at bounding box center [438, 171] width 236 height 144
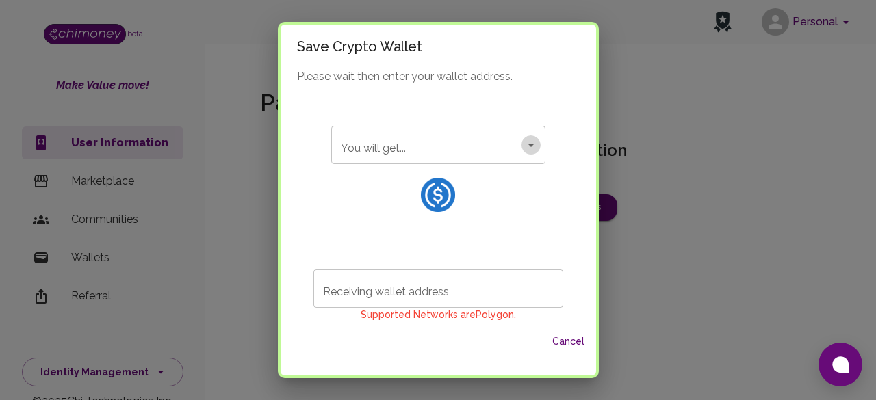
click at [523, 141] on icon "Open" at bounding box center [531, 145] width 16 height 16
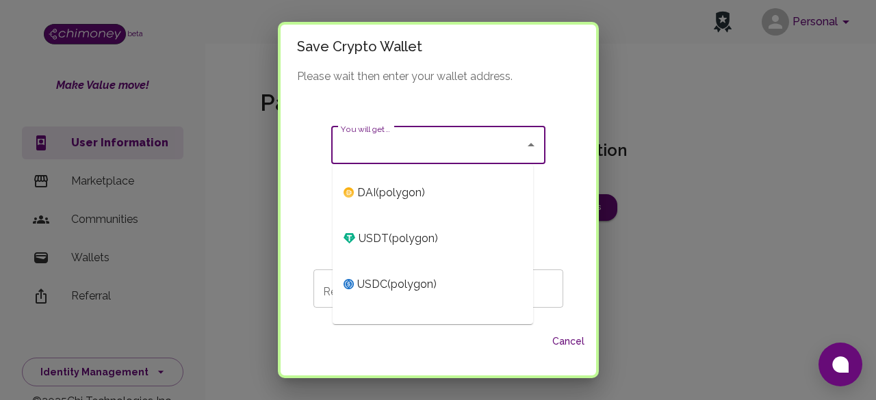
click at [397, 240] on span "USDT ( polygon )" at bounding box center [398, 239] width 79 height 16
type input "USDT (polygon)"
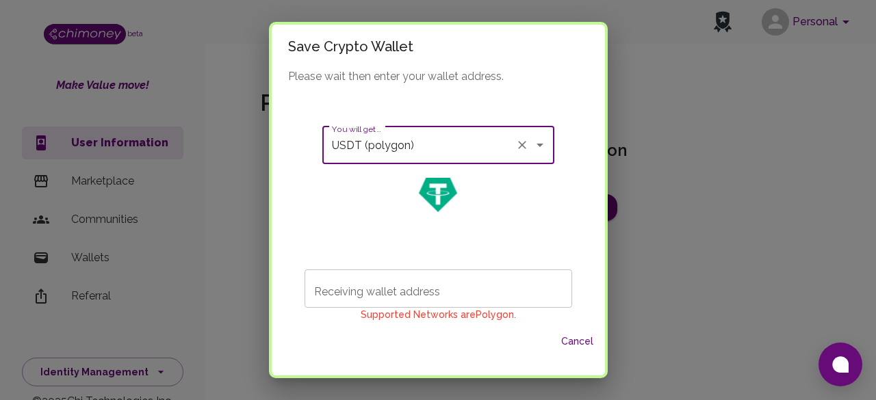
click at [418, 288] on input "Receiving wallet address" at bounding box center [439, 289] width 268 height 38
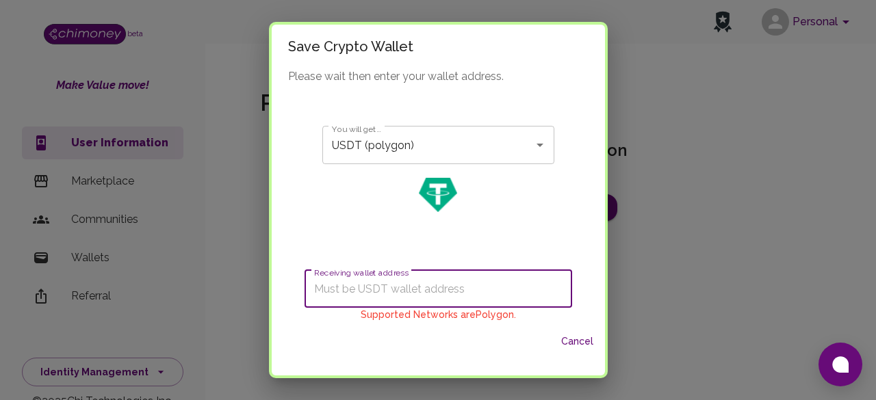
click at [396, 282] on input "Receiving wallet address" at bounding box center [439, 289] width 268 height 38
paste input "0x37553412b8462a389d707bbf46357b1c15104c2b"
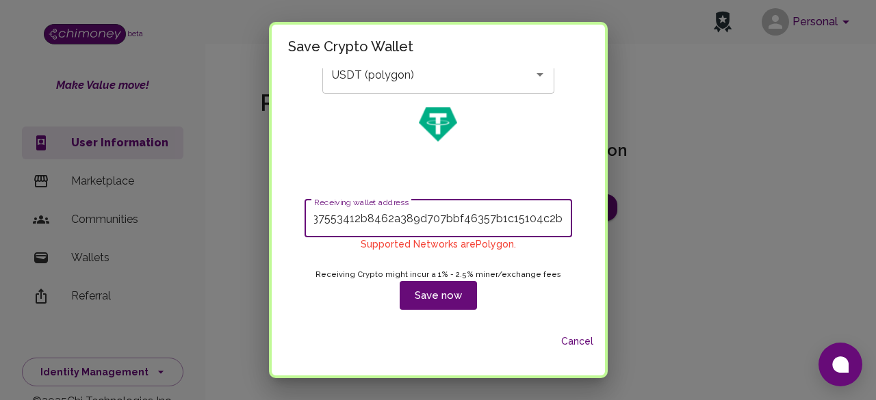
type input "0x37553412b8462a389d707bbf46357b1c15104c2b"
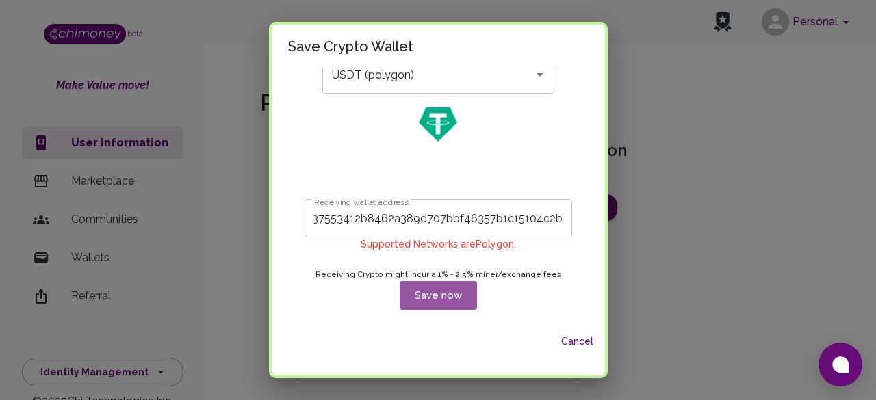
scroll to position [0, 0]
click at [433, 288] on button "Save now" at bounding box center [438, 295] width 77 height 29
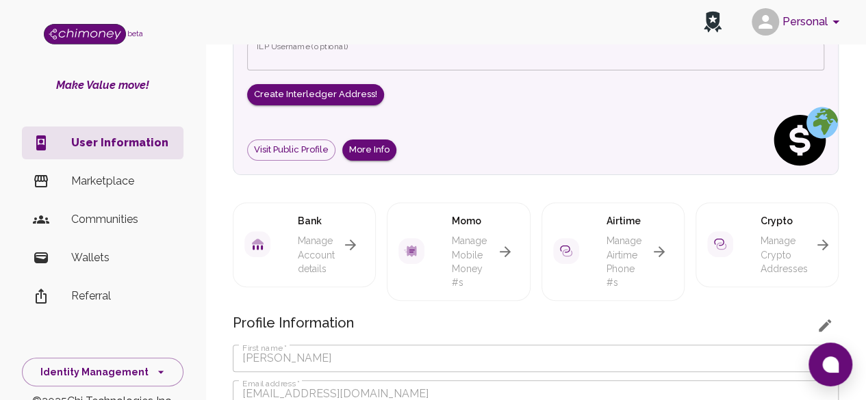
scroll to position [114, 0]
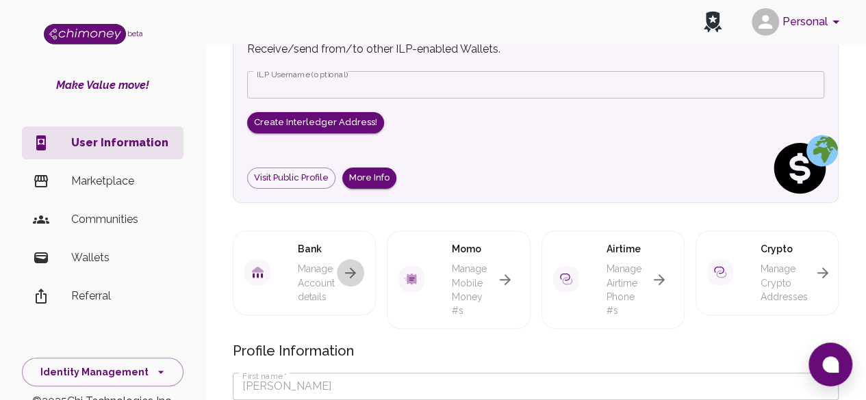
click at [348, 272] on icon "button" at bounding box center [350, 273] width 11 height 11
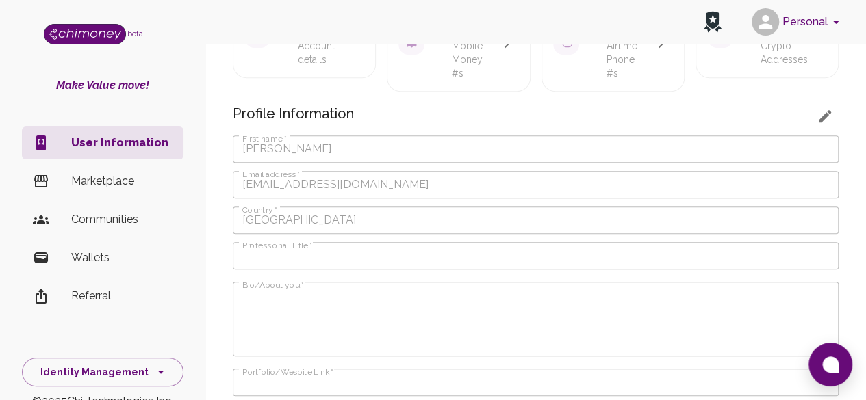
scroll to position [346, 0]
click at [824, 118] on icon "button" at bounding box center [825, 122] width 12 height 12
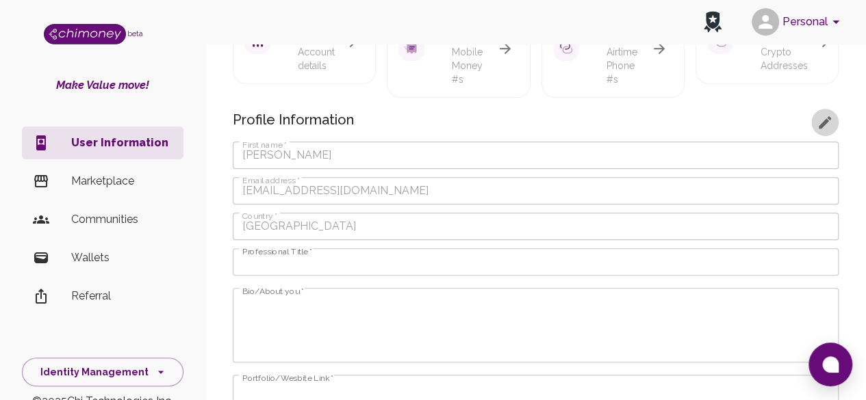
click at [820, 127] on icon "button" at bounding box center [825, 122] width 12 height 12
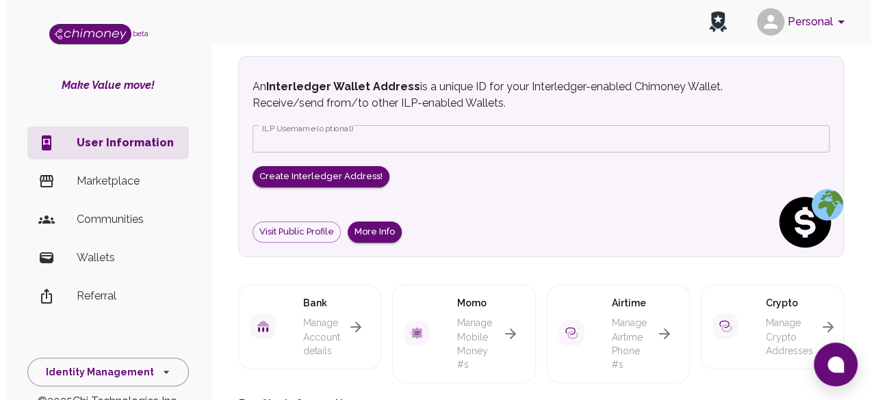
scroll to position [0, 0]
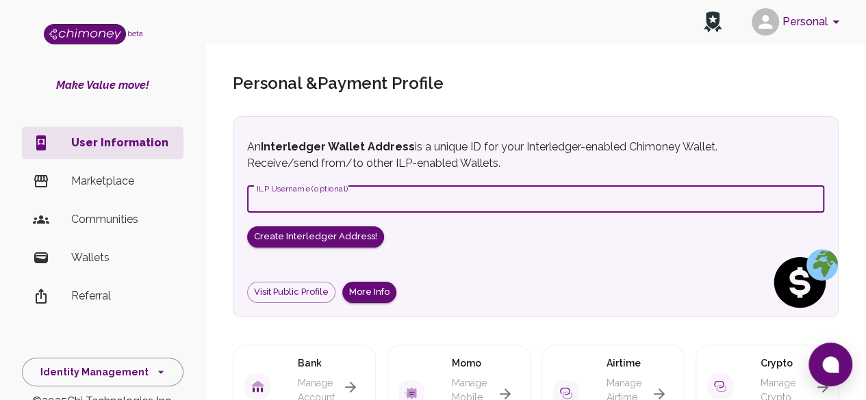
click at [496, 194] on input "ILP Username (optional)" at bounding box center [535, 199] width 577 height 27
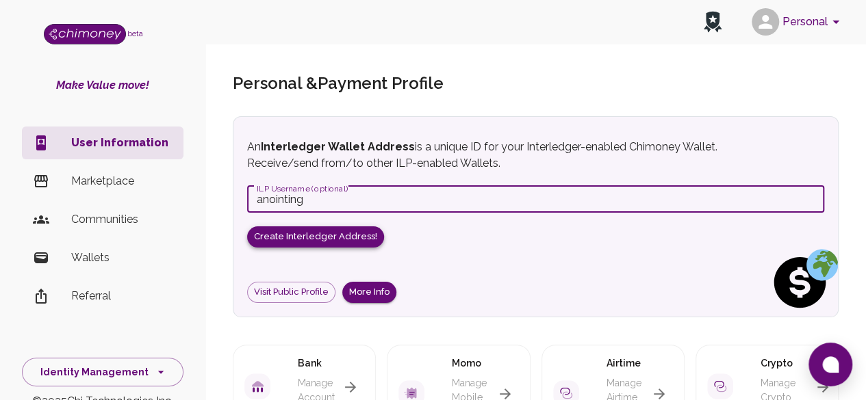
type input "anointing"
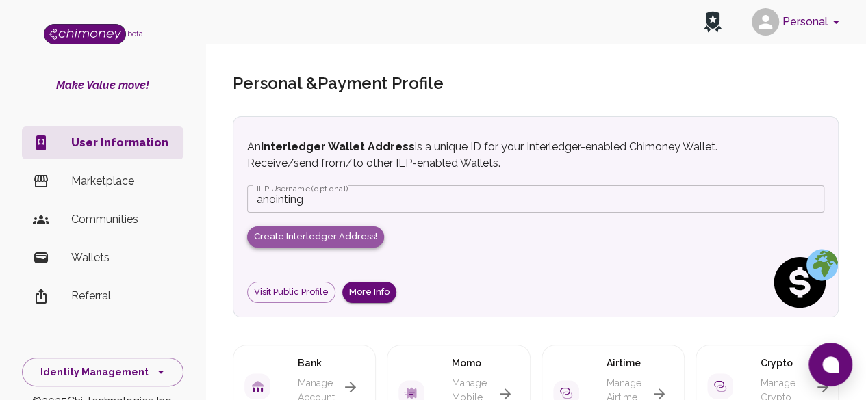
click at [319, 231] on button "Create Interledger Address!" at bounding box center [315, 237] width 137 height 21
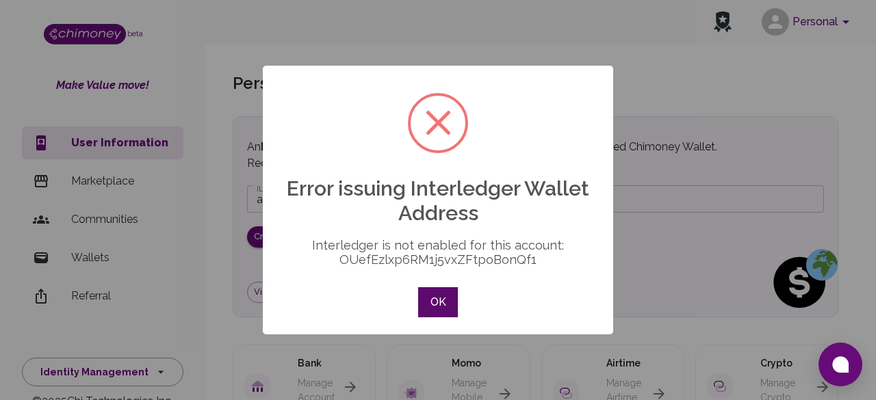
click at [440, 302] on button "OK" at bounding box center [438, 303] width 40 height 30
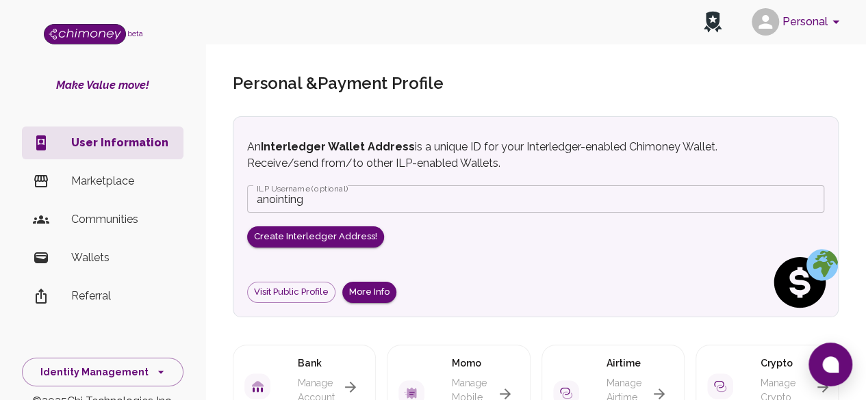
click at [815, 23] on button "Personal" at bounding box center [797, 22] width 103 height 36
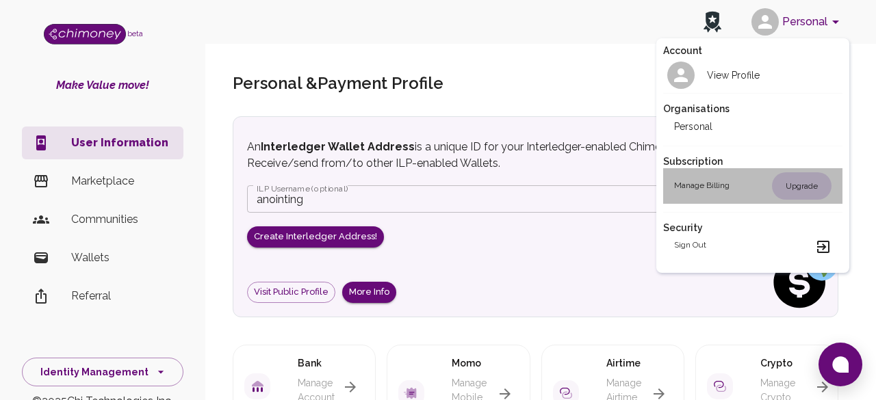
click at [806, 186] on div "Upgrade" at bounding box center [802, 186] width 60 height 27
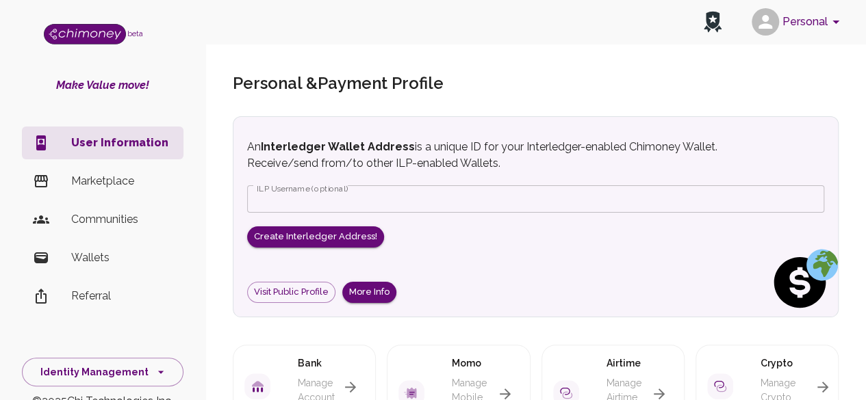
click at [93, 256] on p "Wallets" at bounding box center [121, 258] width 101 height 16
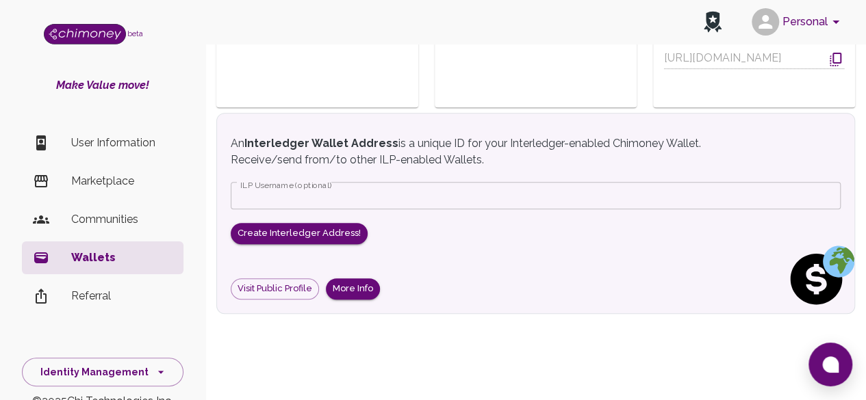
scroll to position [237, 0]
click at [290, 291] on link "Visit Public Profile" at bounding box center [275, 288] width 88 height 21
click at [360, 286] on button "More Info" at bounding box center [353, 288] width 54 height 21
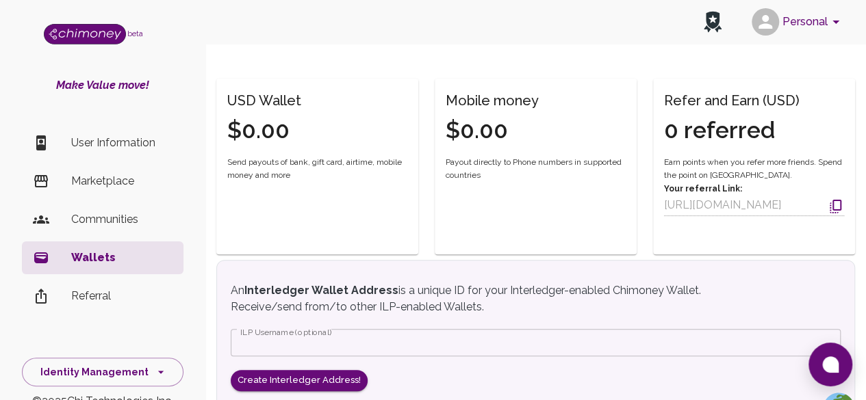
scroll to position [264, 0]
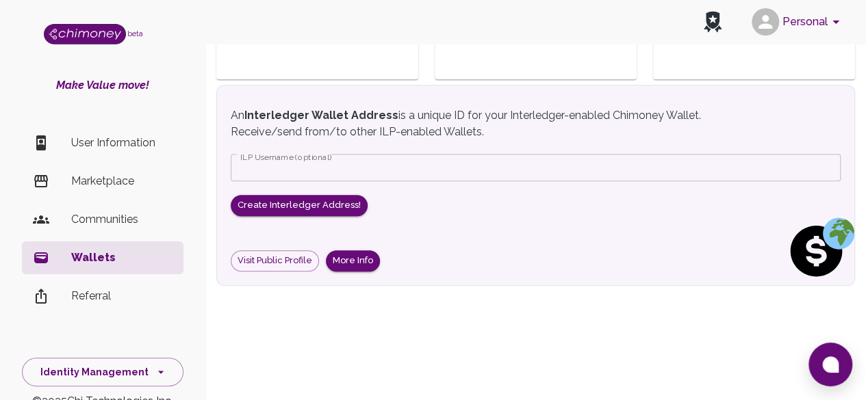
click at [817, 259] on img at bounding box center [820, 251] width 68 height 68
click at [97, 298] on p "Referral" at bounding box center [121, 296] width 101 height 16
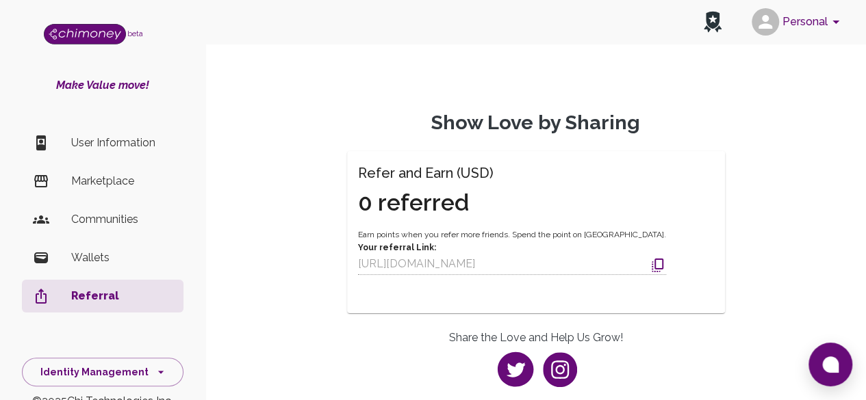
click at [112, 142] on p "User Information" at bounding box center [121, 143] width 101 height 16
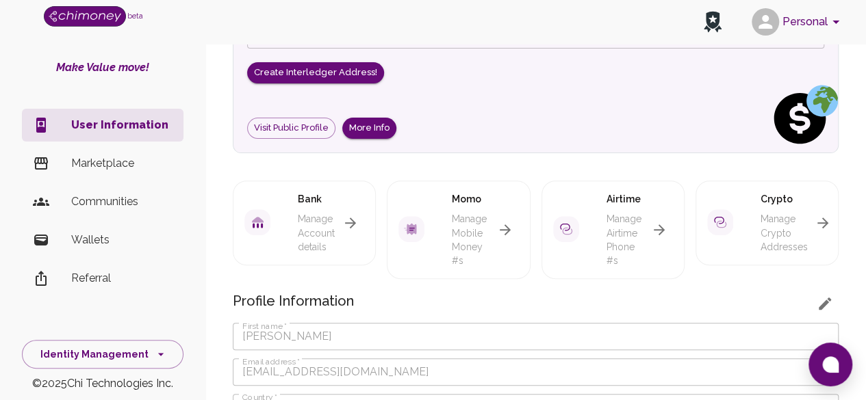
scroll to position [30, 0]
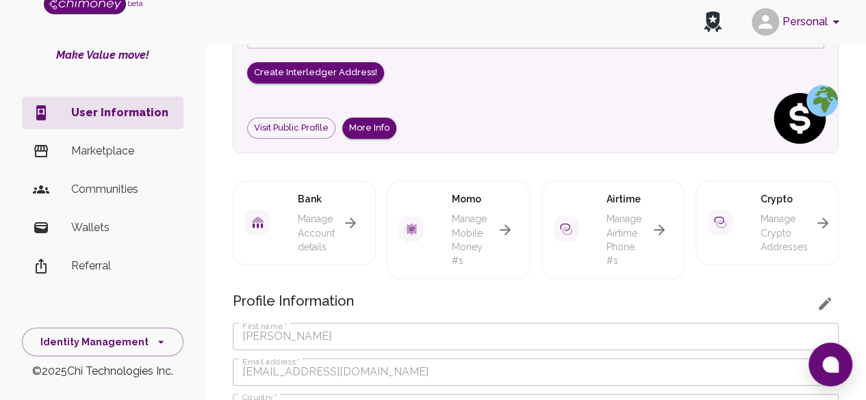
click at [91, 226] on p "Wallets" at bounding box center [121, 228] width 101 height 16
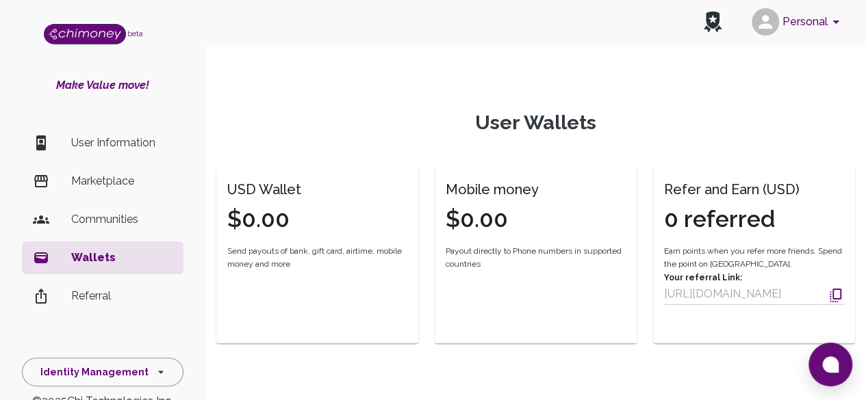
click at [366, 257] on span "Send payouts of bank, gift card, airtime, mobile money and more" at bounding box center [317, 258] width 180 height 27
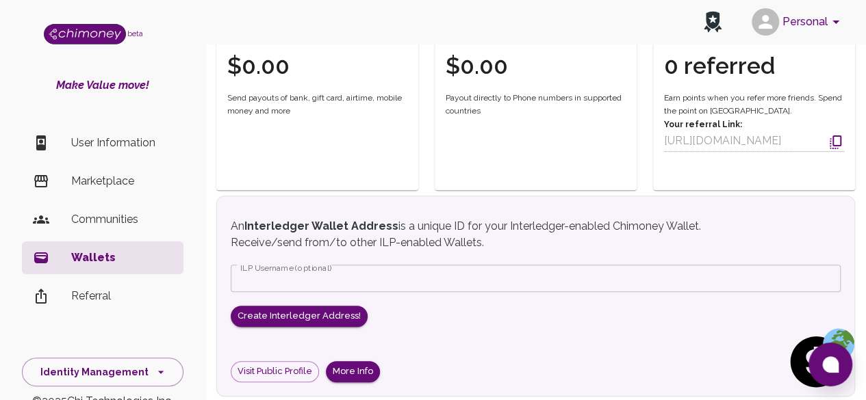
scroll to position [264, 0]
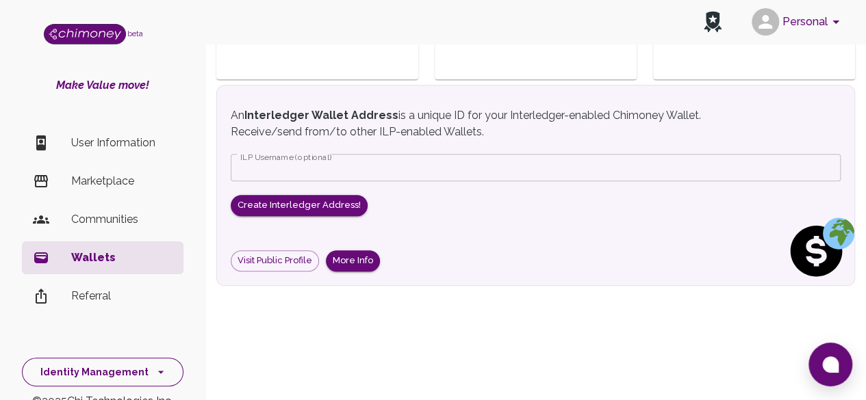
click at [154, 373] on icon "side nav" at bounding box center [161, 373] width 14 height 14
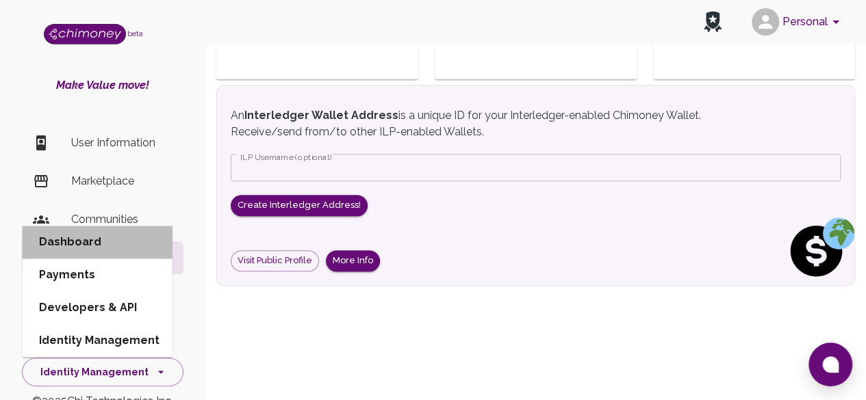
click at [106, 251] on li "Dashboard" at bounding box center [98, 242] width 150 height 33
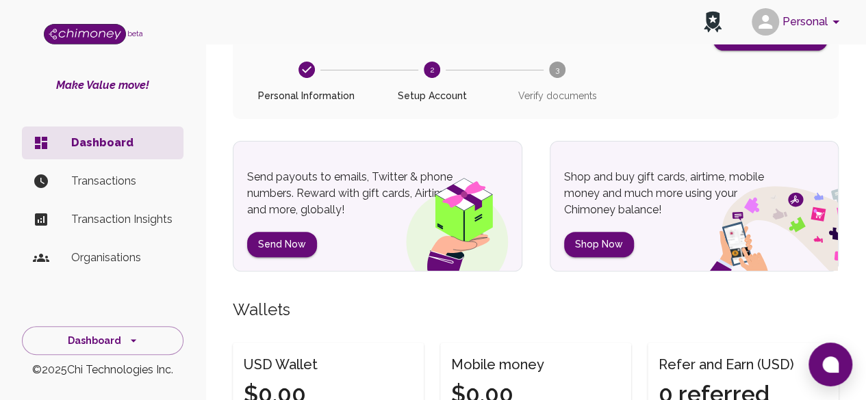
scroll to position [173, 0]
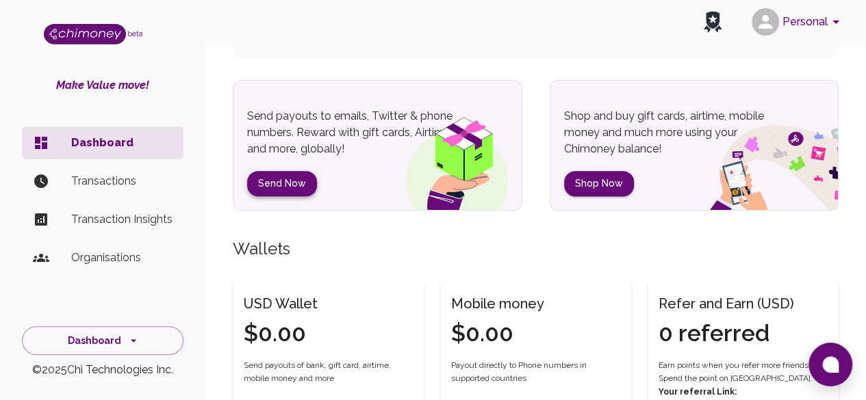
click at [294, 176] on button "Send Now" at bounding box center [282, 183] width 70 height 25
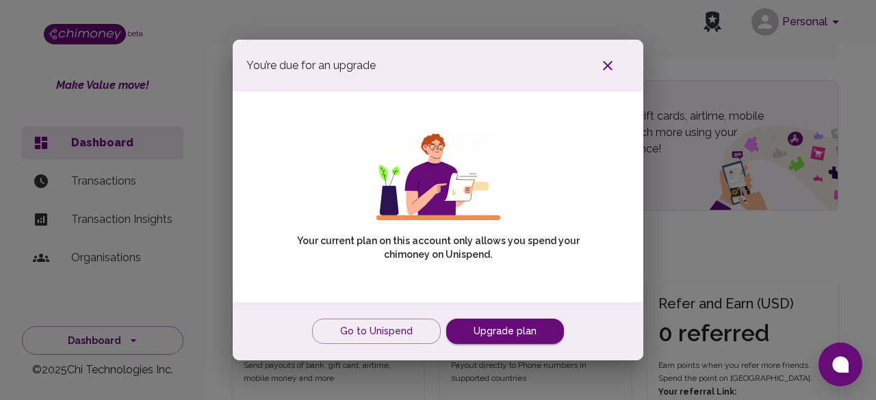
click at [610, 63] on icon "button" at bounding box center [608, 66] width 10 height 10
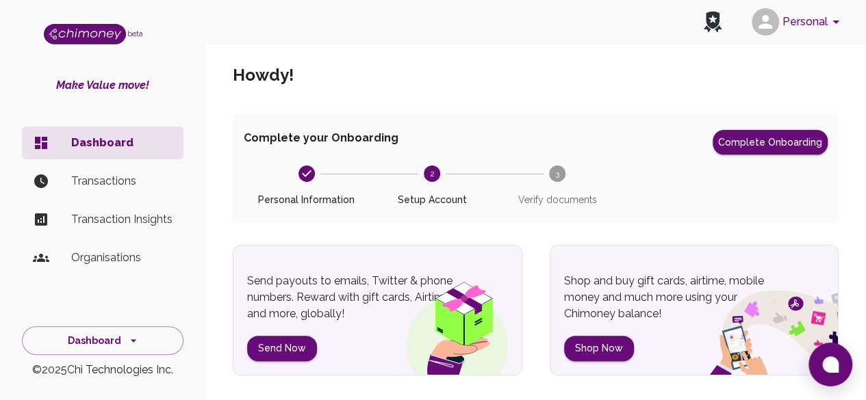
scroll to position [0, 0]
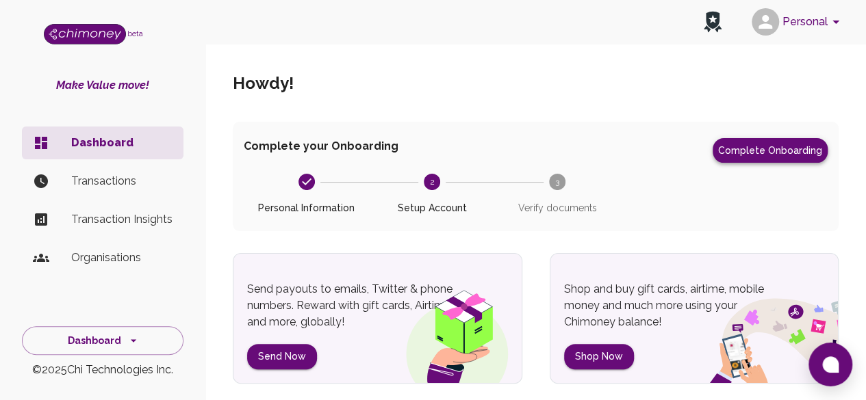
click at [766, 151] on button "Complete Onboarding" at bounding box center [770, 150] width 115 height 25
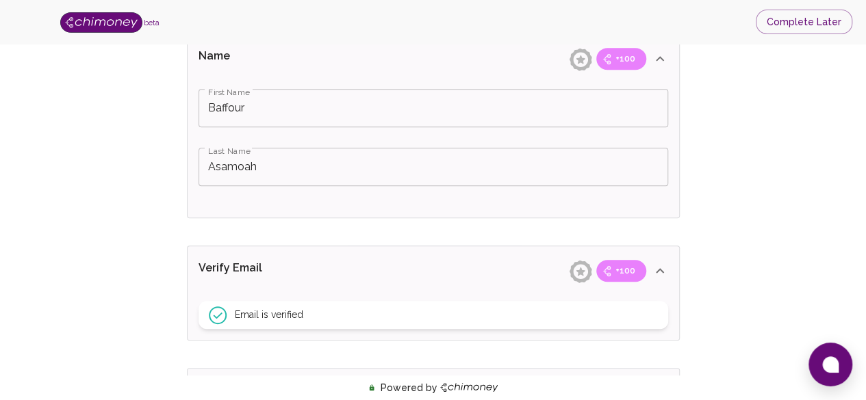
scroll to position [310, 0]
